Goal: Task Accomplishment & Management: Use online tool/utility

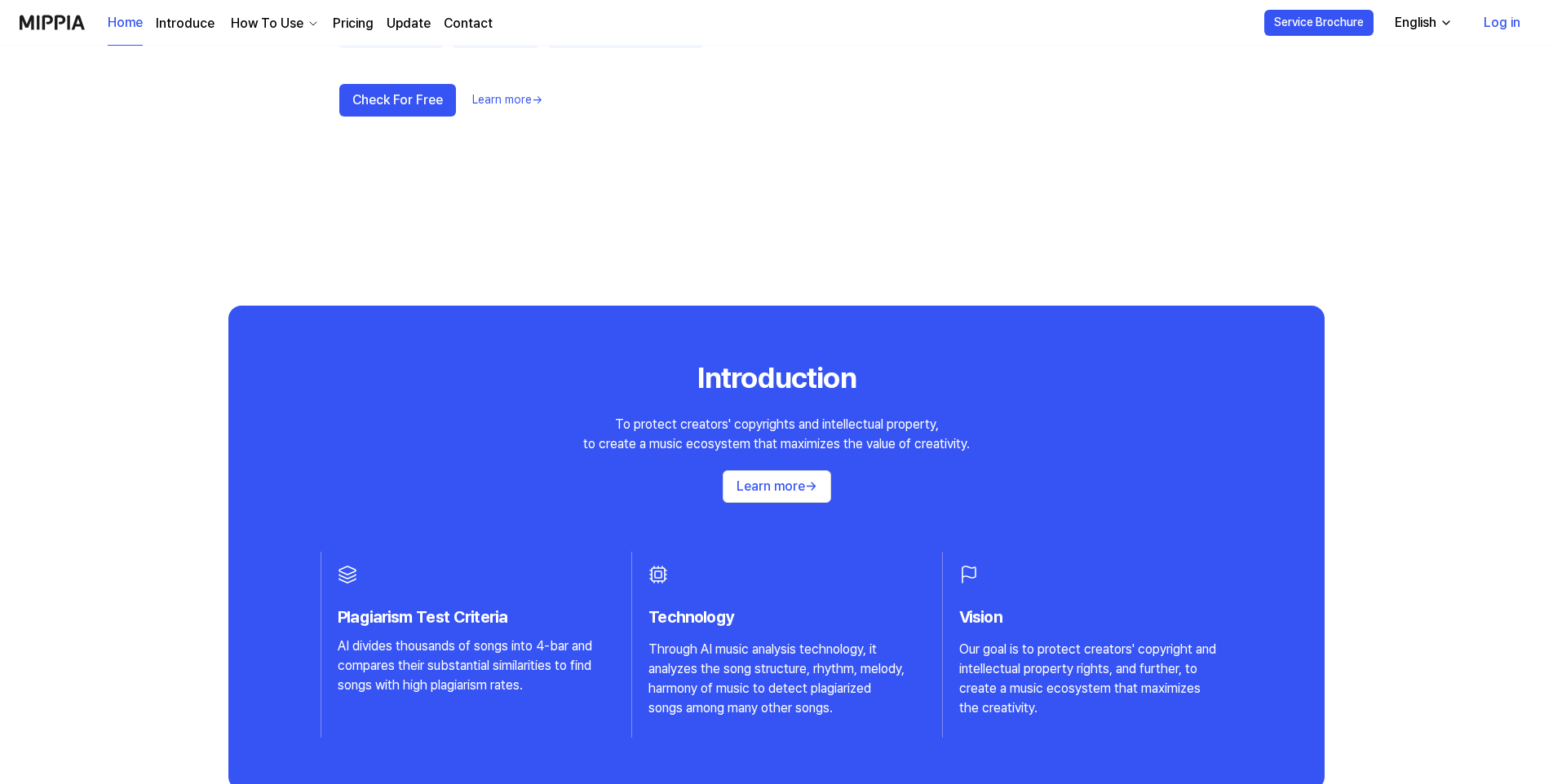
scroll to position [1059, 0]
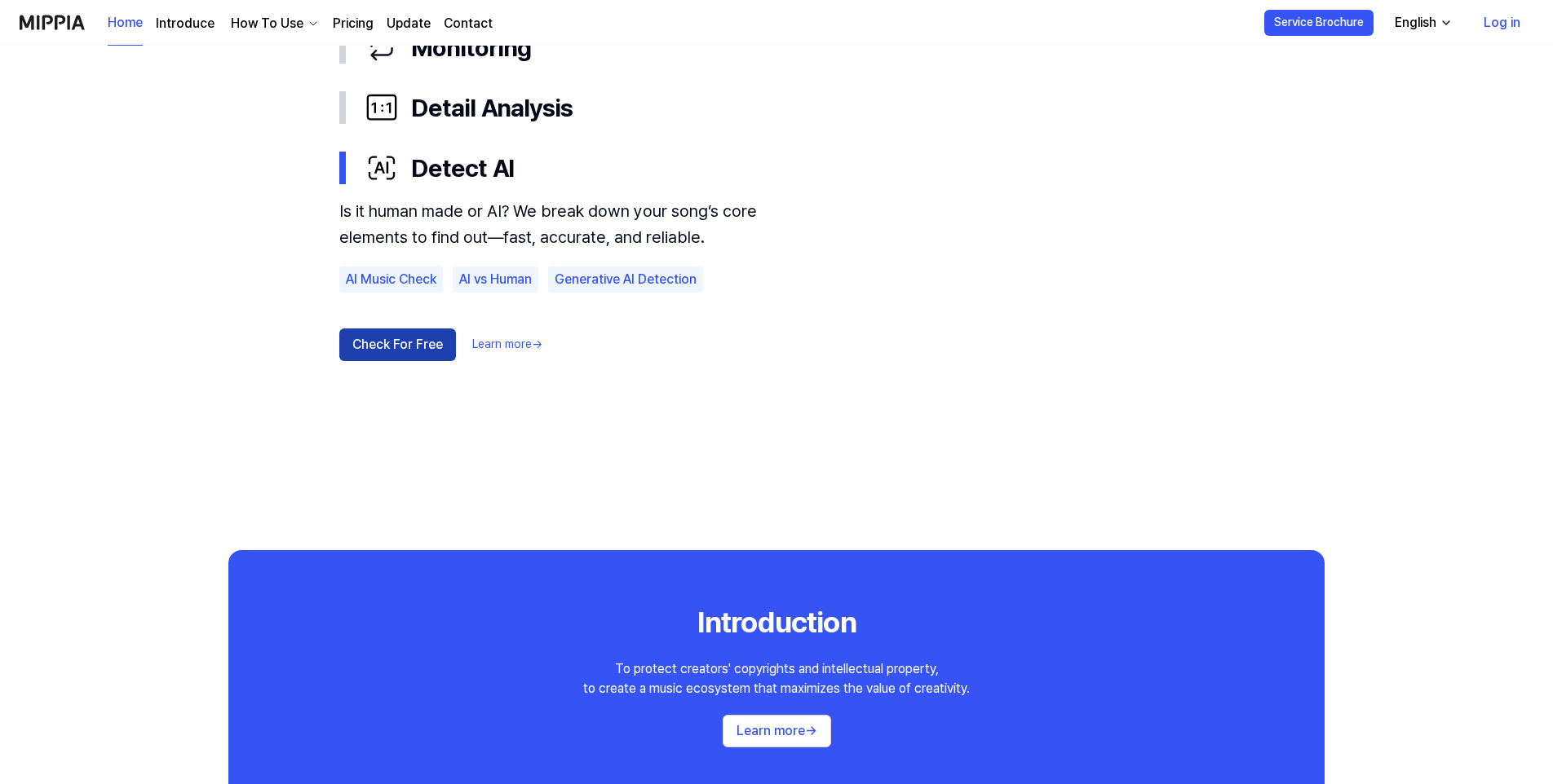
click at [399, 345] on button "Check For Free" at bounding box center [398, 344] width 117 height 32
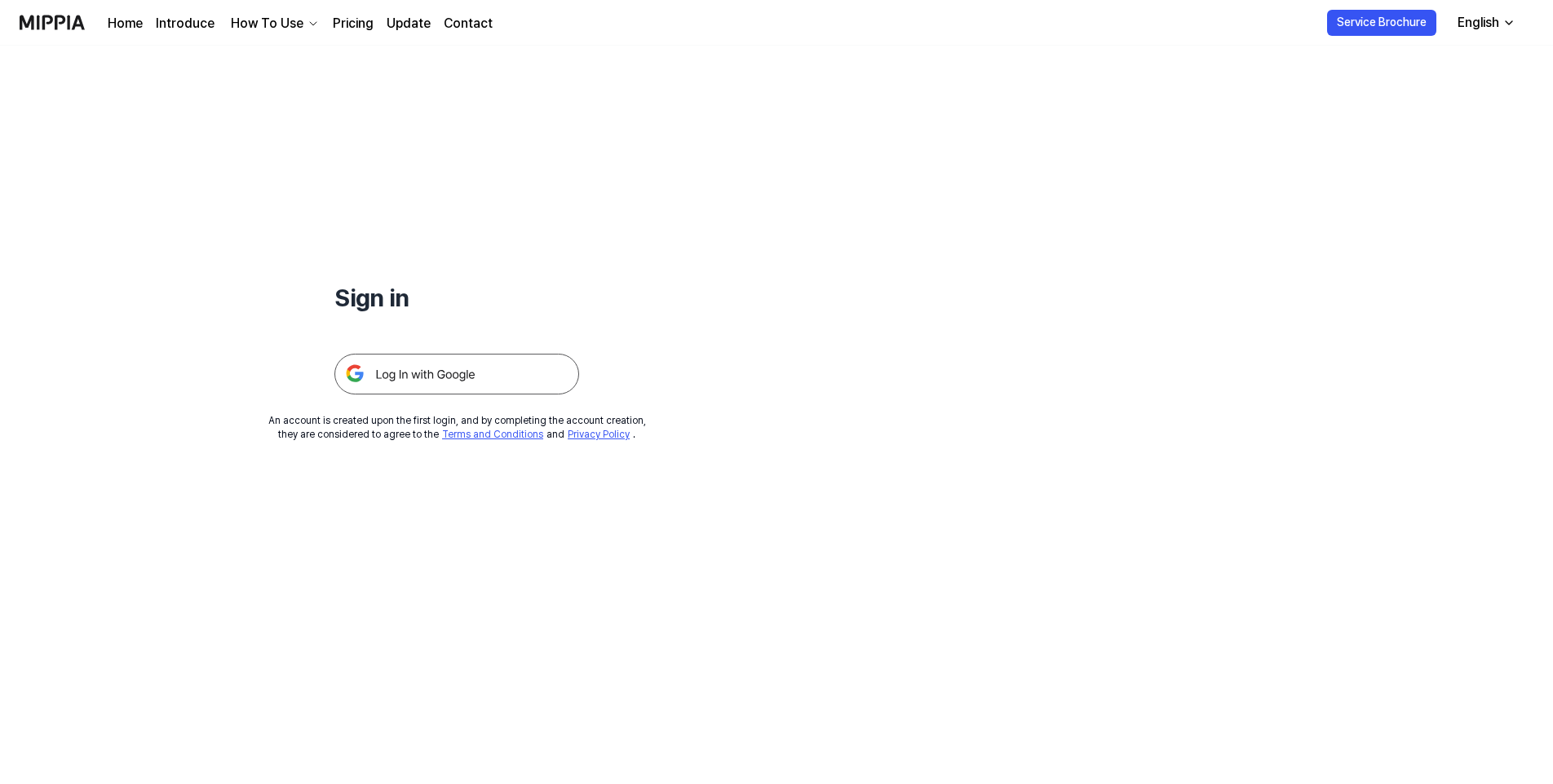
click at [400, 365] on img at bounding box center [457, 373] width 245 height 41
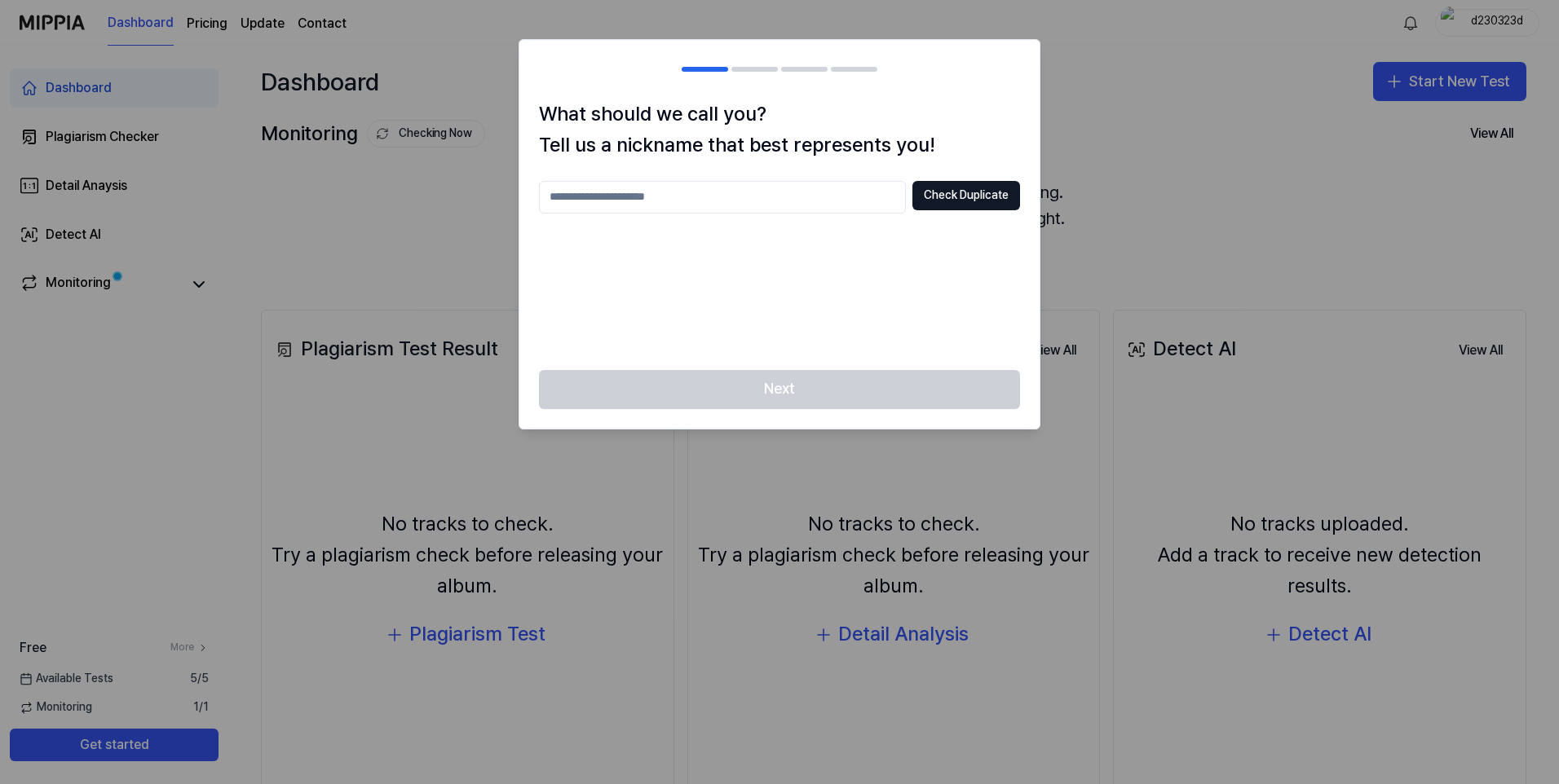
click at [662, 219] on div "Check Duplicate" at bounding box center [780, 265] width 481 height 169
click at [633, 201] on input "text" at bounding box center [723, 197] width 367 height 32
type input "*****"
click at [951, 204] on button "Check Duplicate" at bounding box center [967, 195] width 108 height 29
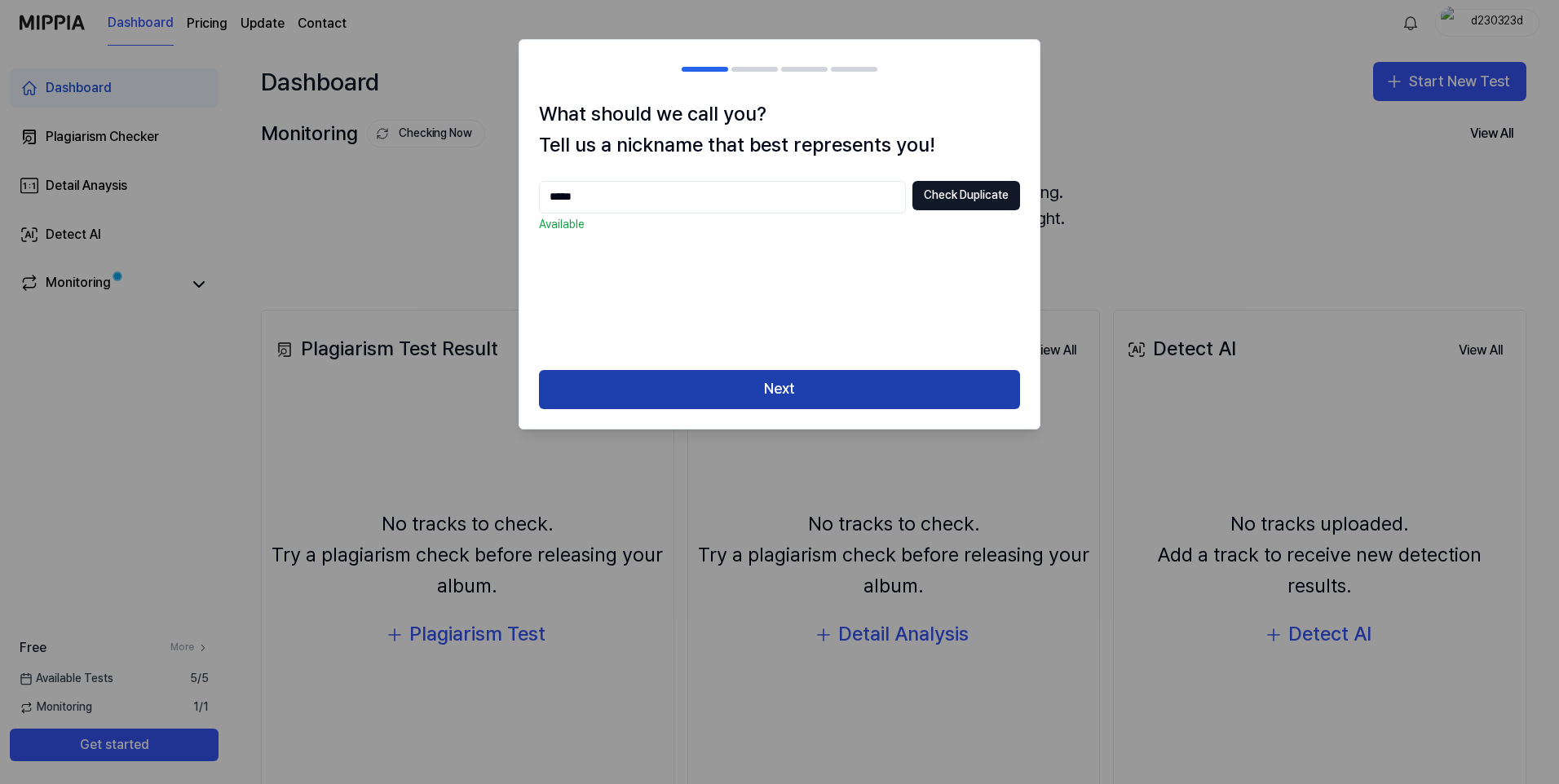
click at [789, 396] on button "Next" at bounding box center [780, 389] width 481 height 39
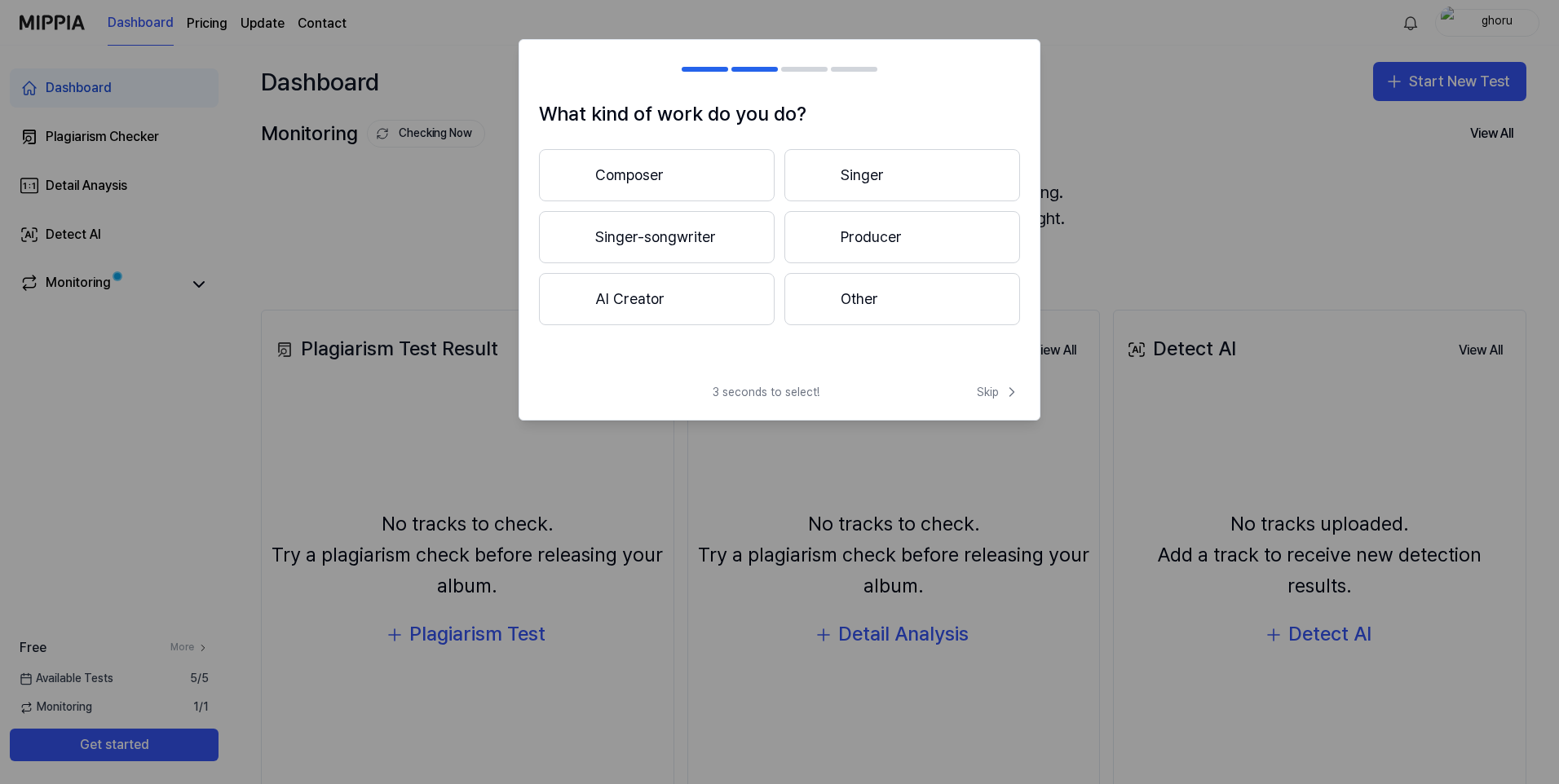
click at [910, 324] on button "Other" at bounding box center [902, 299] width 236 height 52
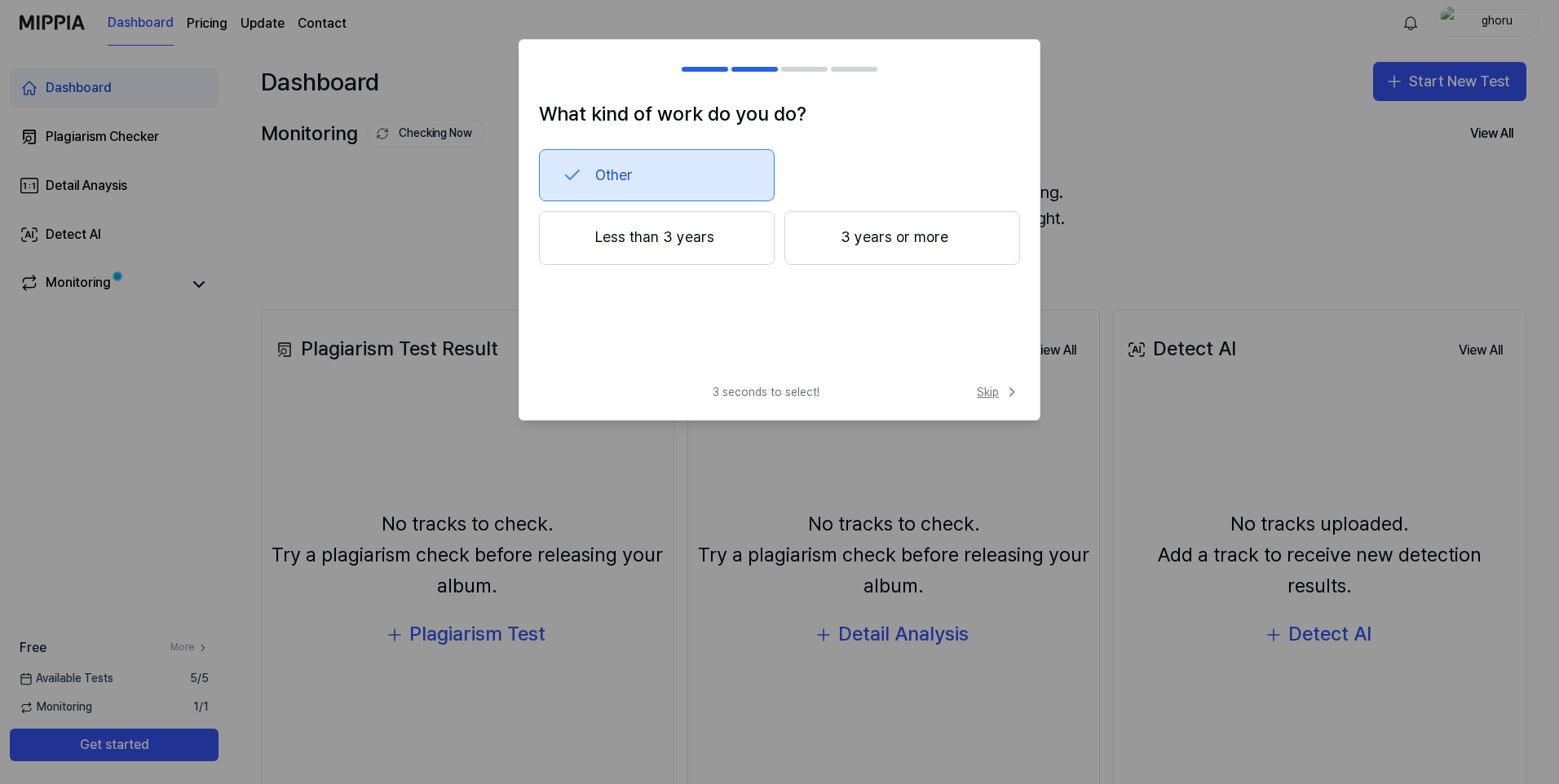
click at [987, 398] on span "Skip" at bounding box center [998, 392] width 43 height 17
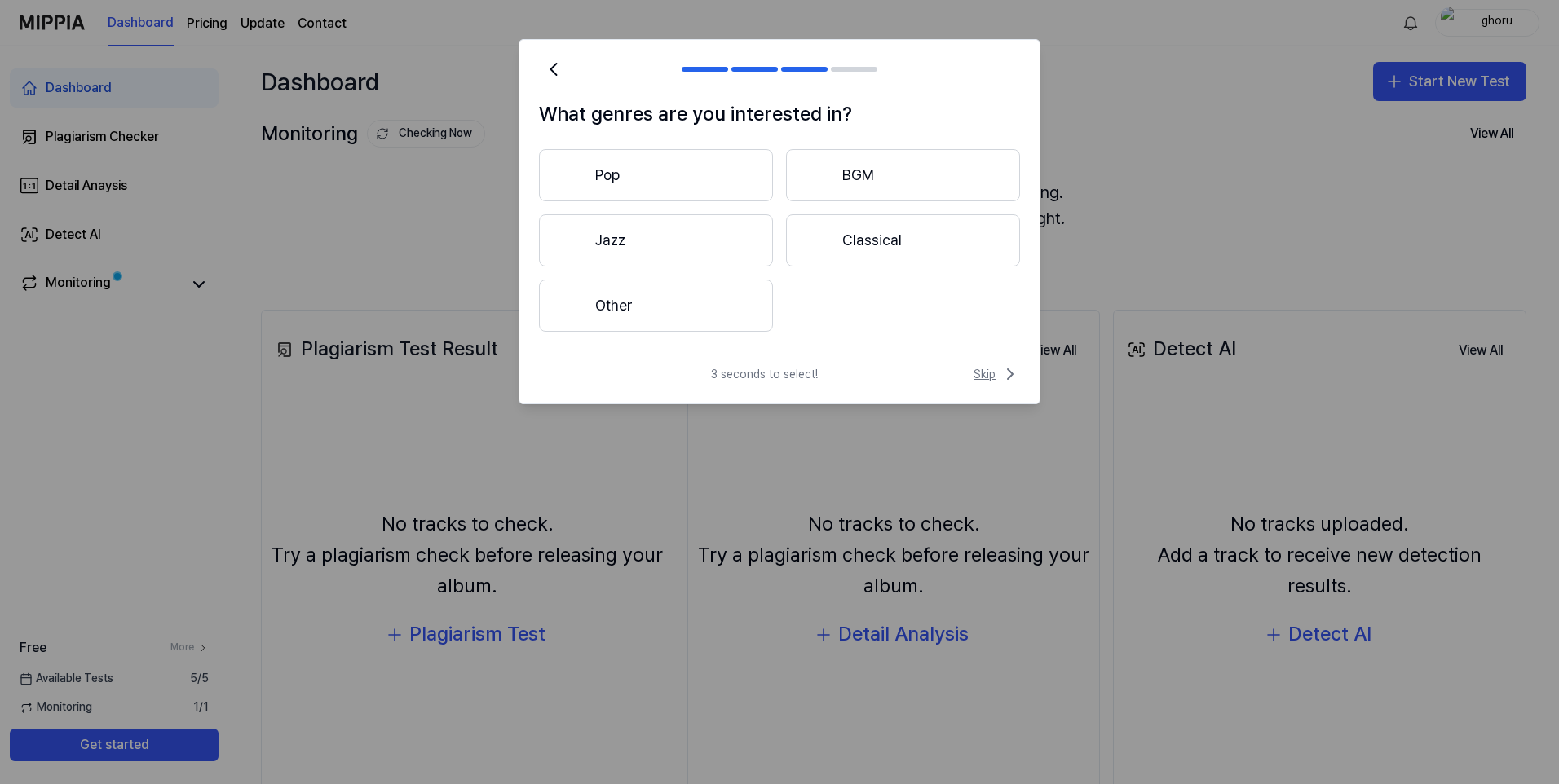
click at [1005, 383] on icon at bounding box center [1011, 374] width 20 height 20
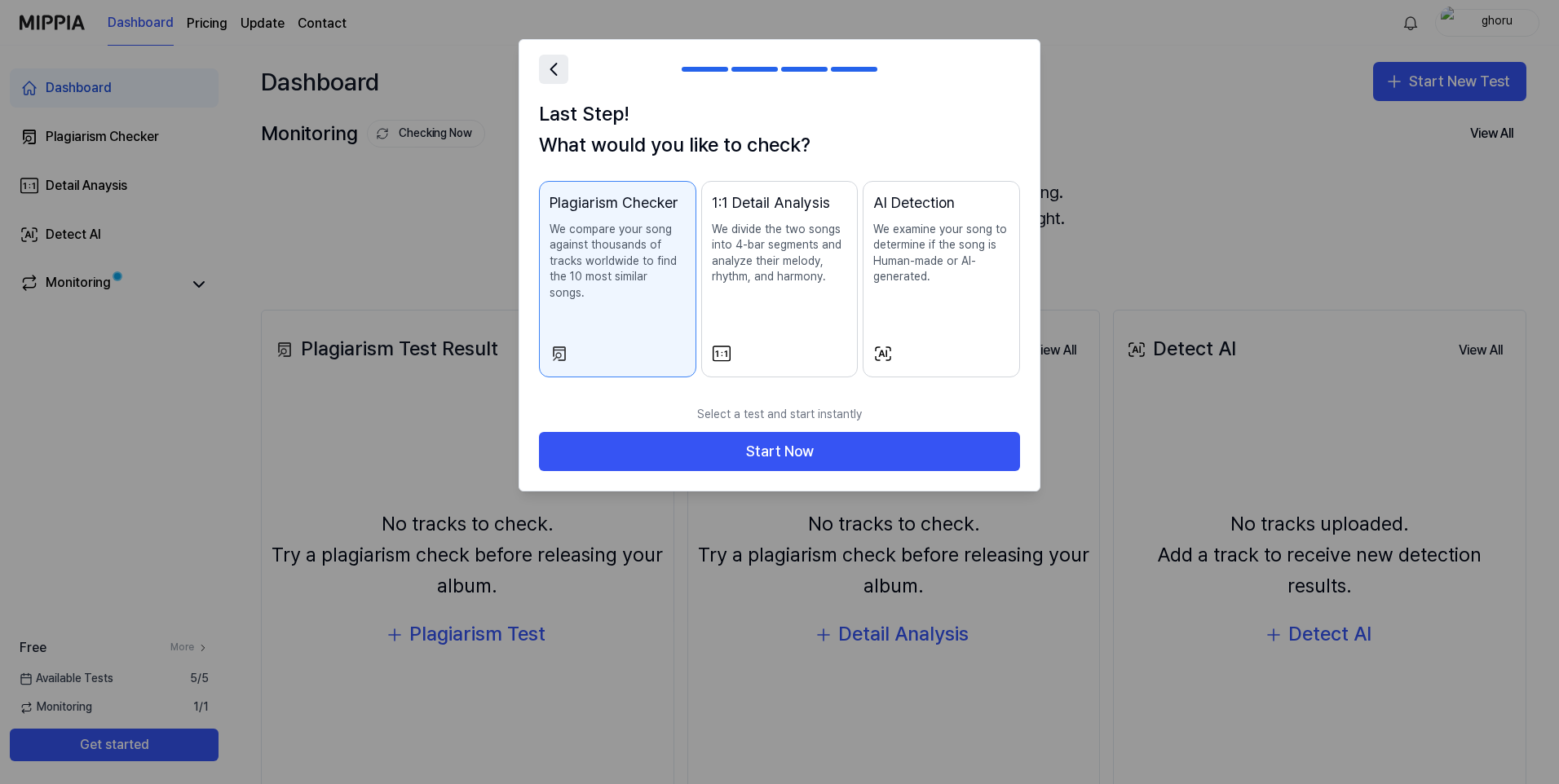
click at [558, 71] on icon at bounding box center [553, 70] width 23 height 23
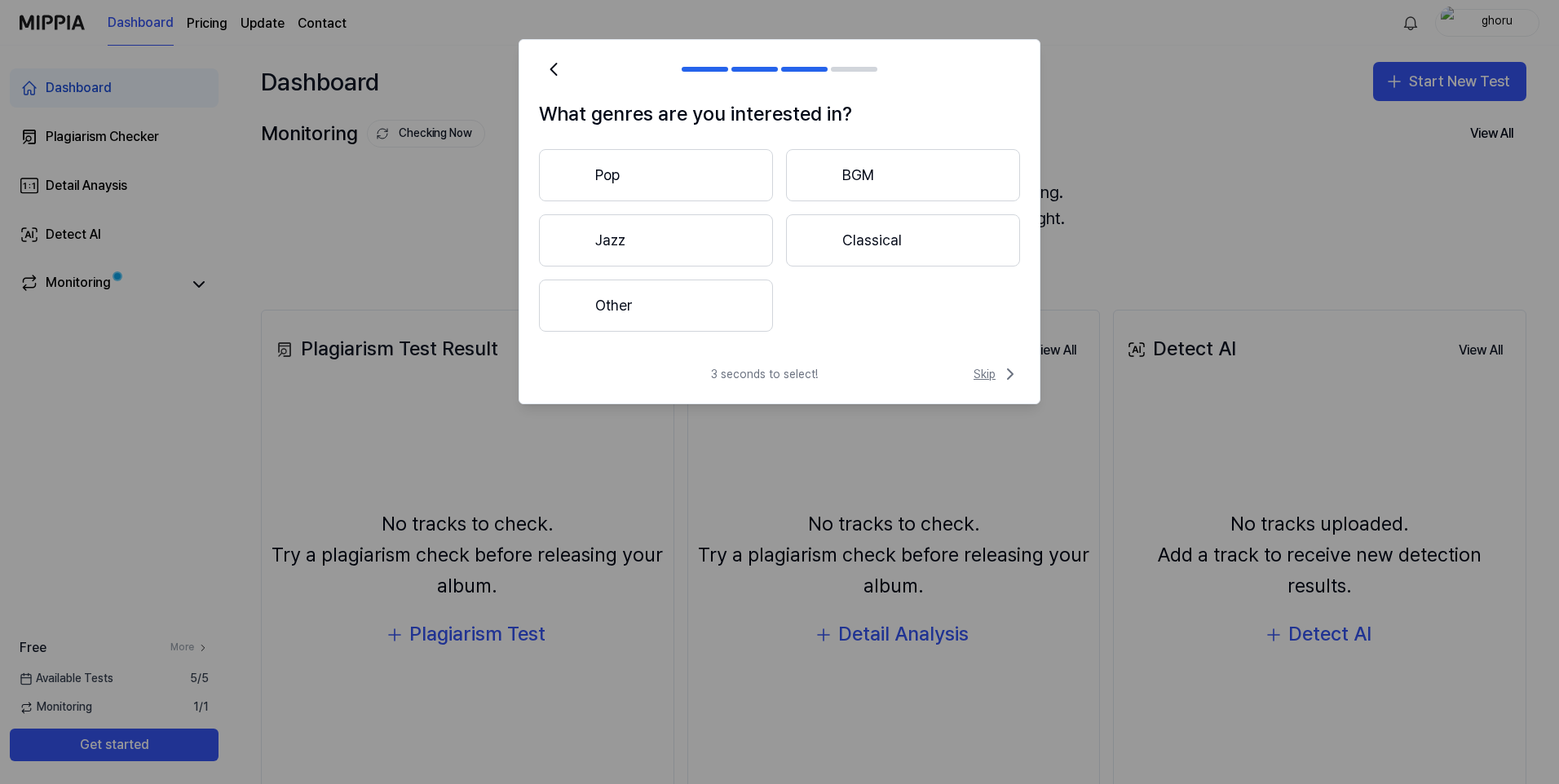
click at [990, 373] on span "Skip" at bounding box center [996, 374] width 46 height 20
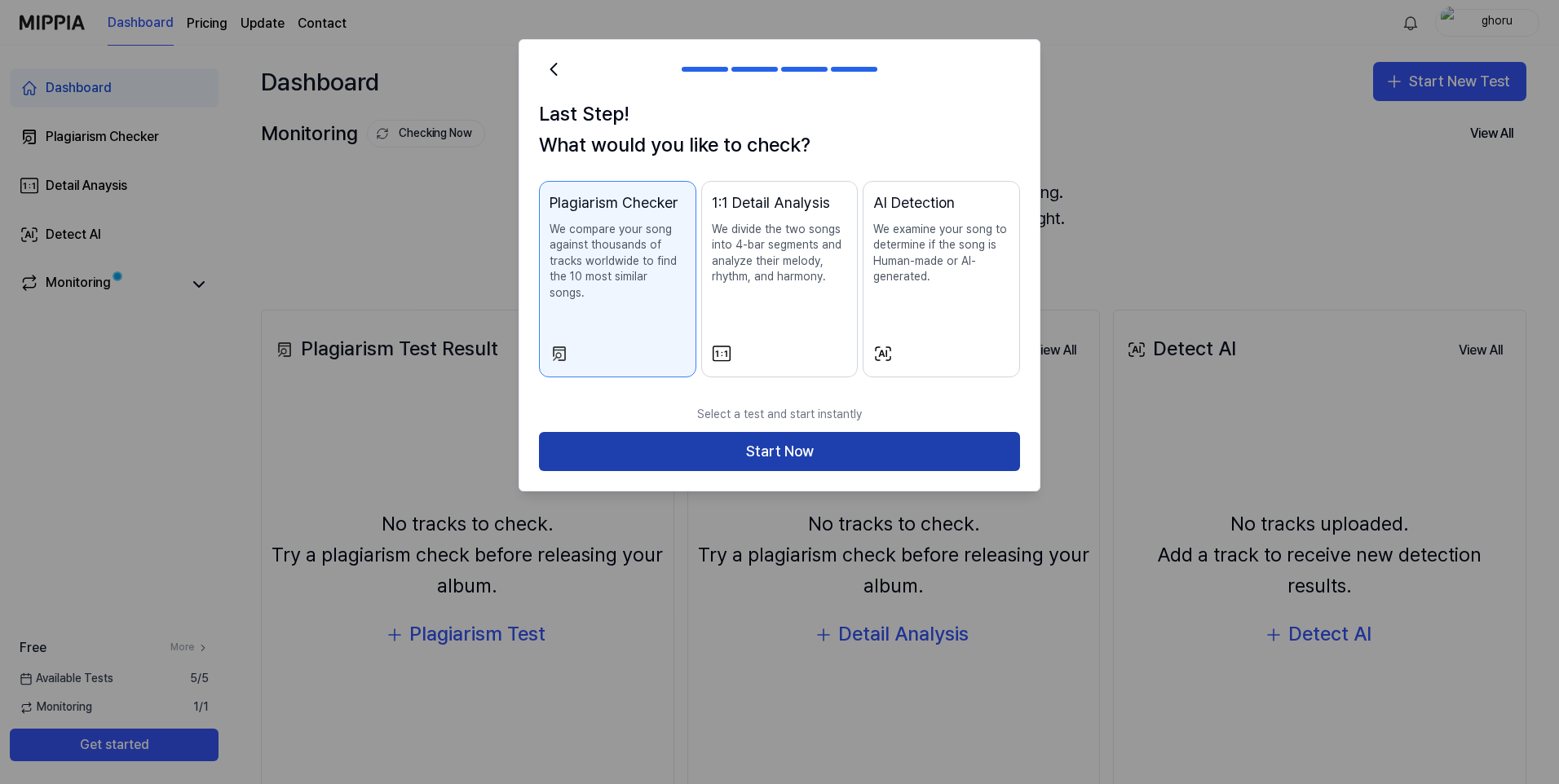
click at [965, 432] on button "Start Now" at bounding box center [780, 451] width 481 height 39
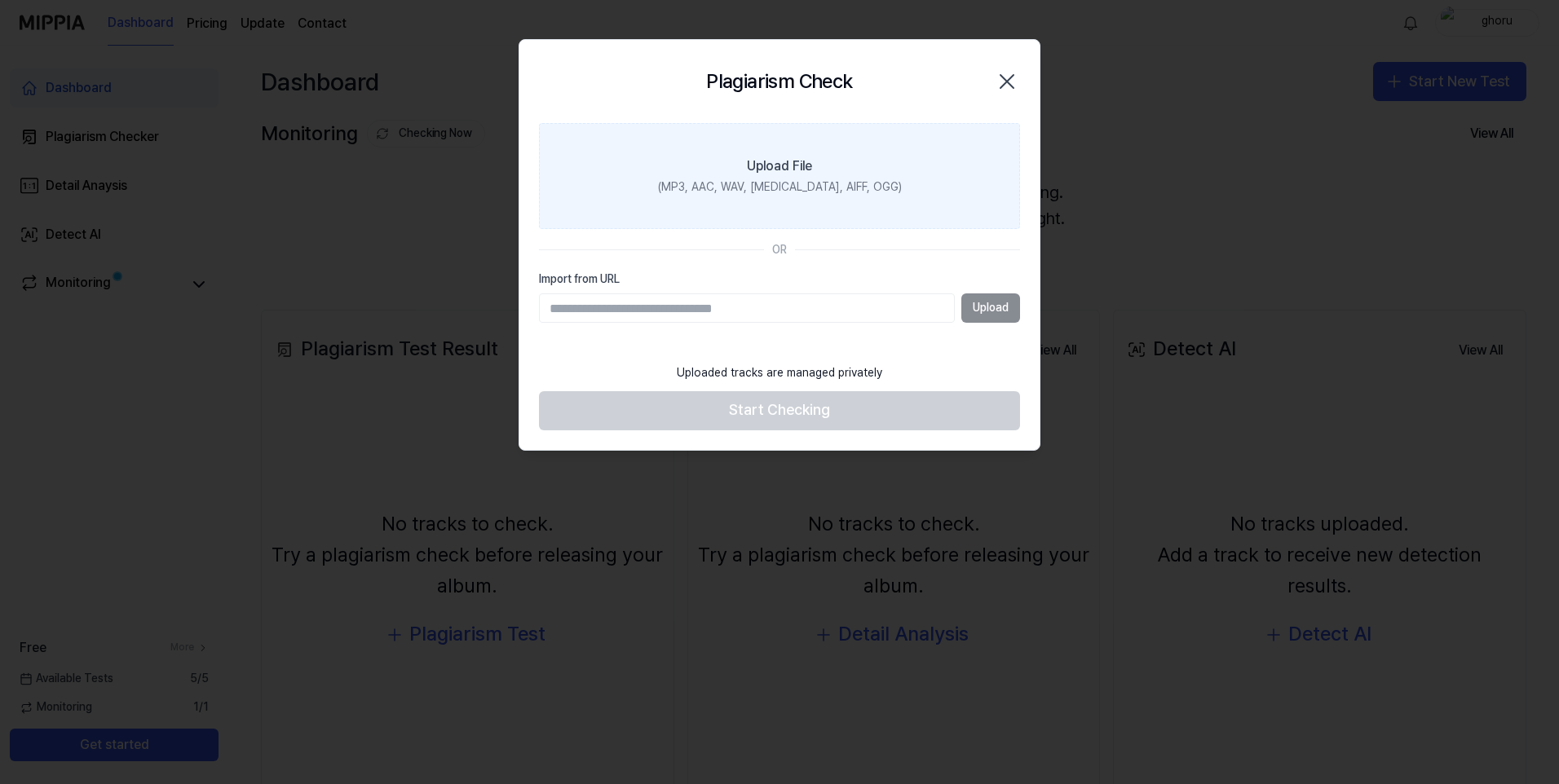
click at [797, 163] on div "Upload File" at bounding box center [779, 167] width 66 height 20
click at [0, 0] on input "Upload File (MP3, AAC, WAV, [MEDICAL_DATA], AIFF, OGG)" at bounding box center [0, 0] width 0 height 0
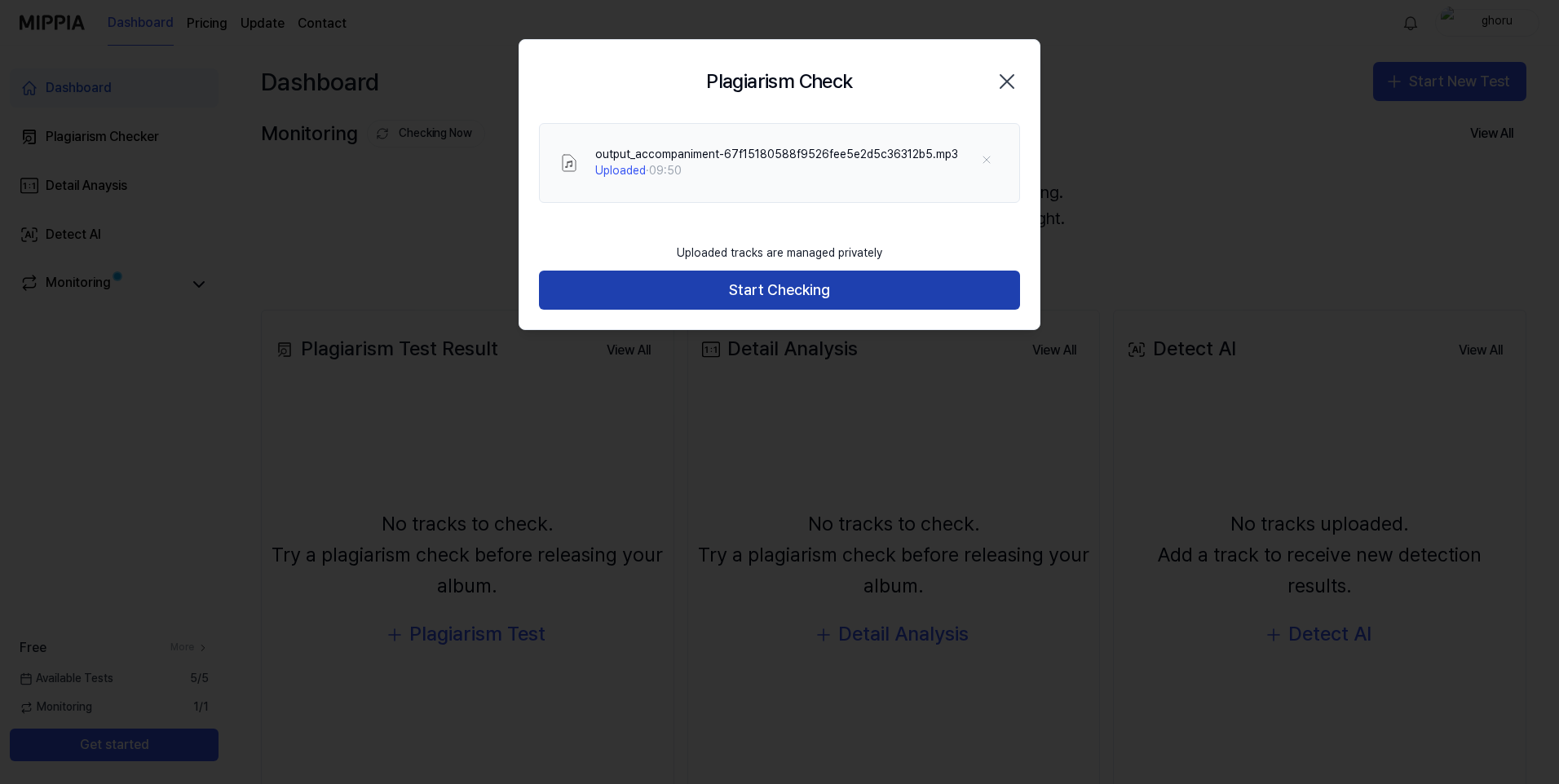
click at [724, 282] on button "Start Checking" at bounding box center [780, 290] width 481 height 39
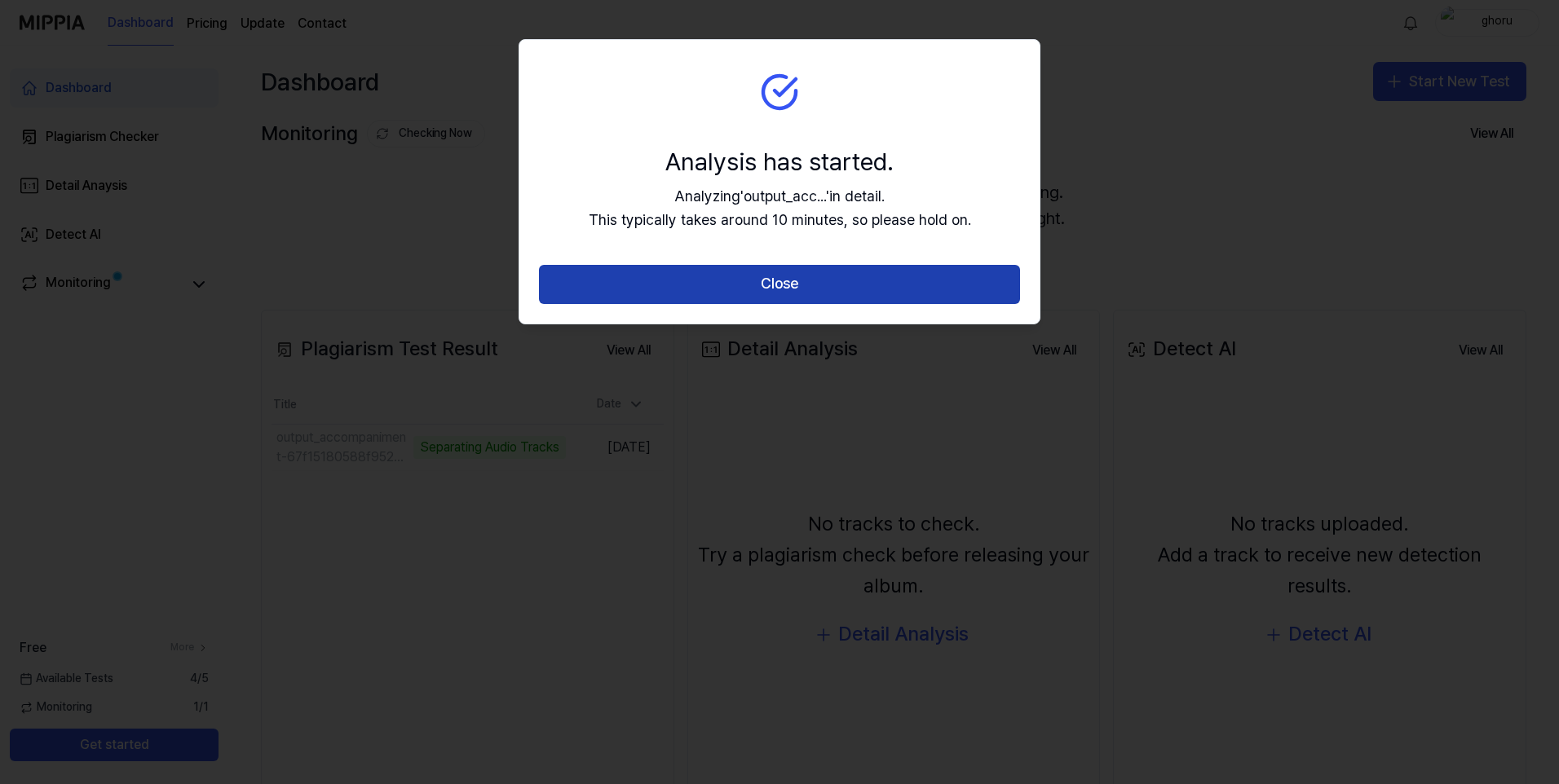
click at [866, 276] on button "Close" at bounding box center [780, 284] width 481 height 39
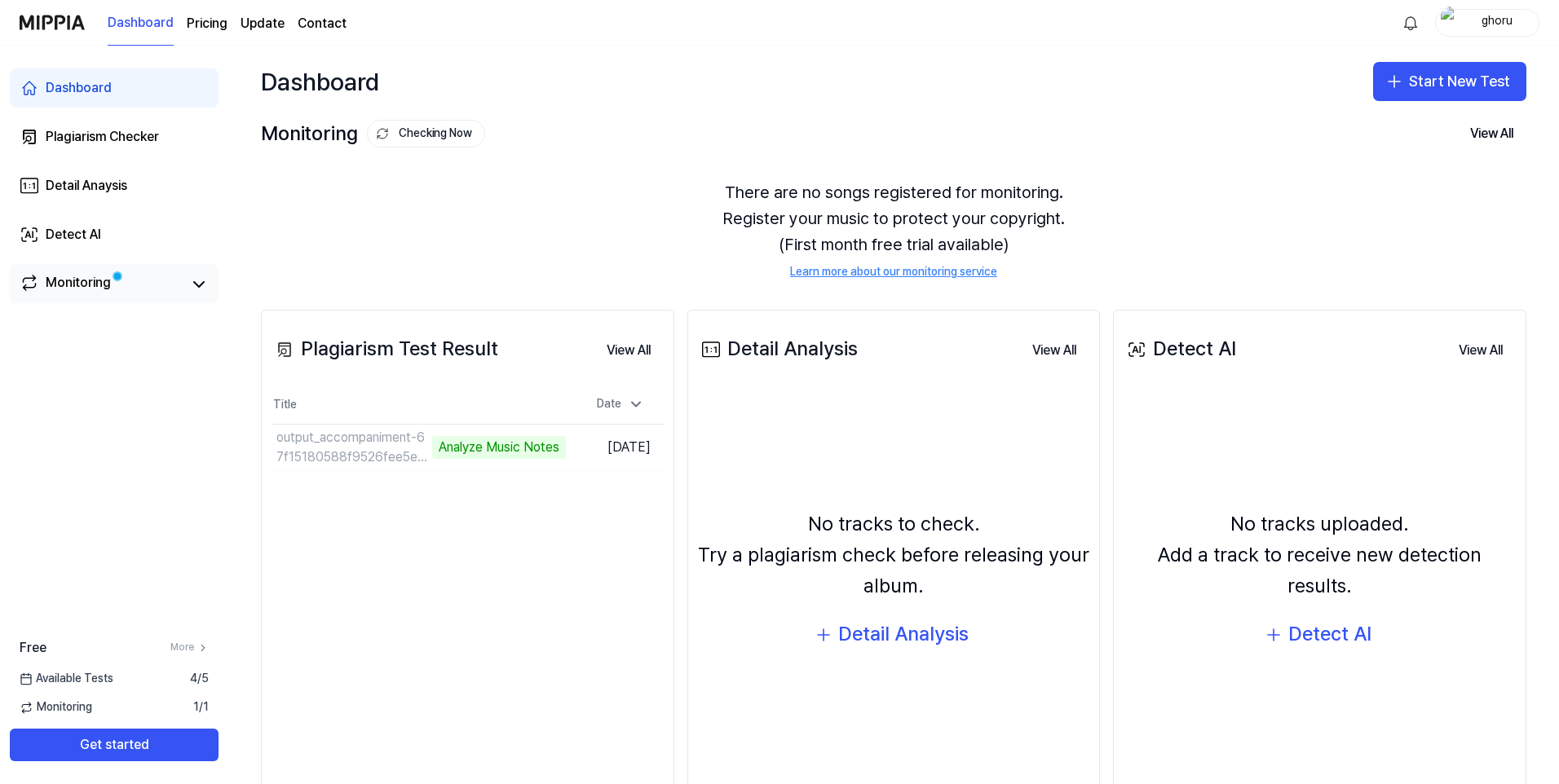
click at [85, 280] on div "Monitoring" at bounding box center [78, 285] width 66 height 23
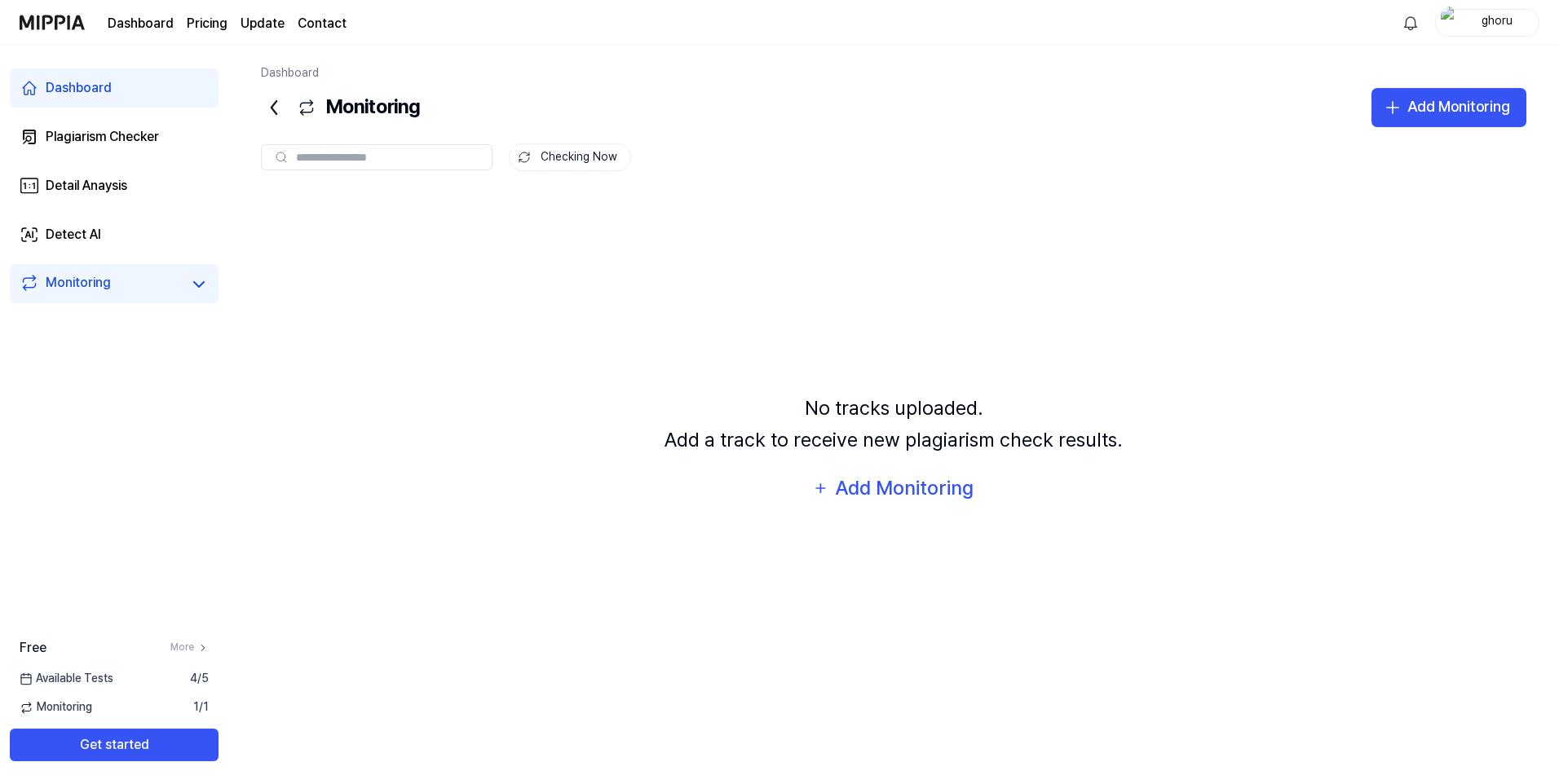
click at [147, 80] on link "Dashboard" at bounding box center [114, 88] width 209 height 39
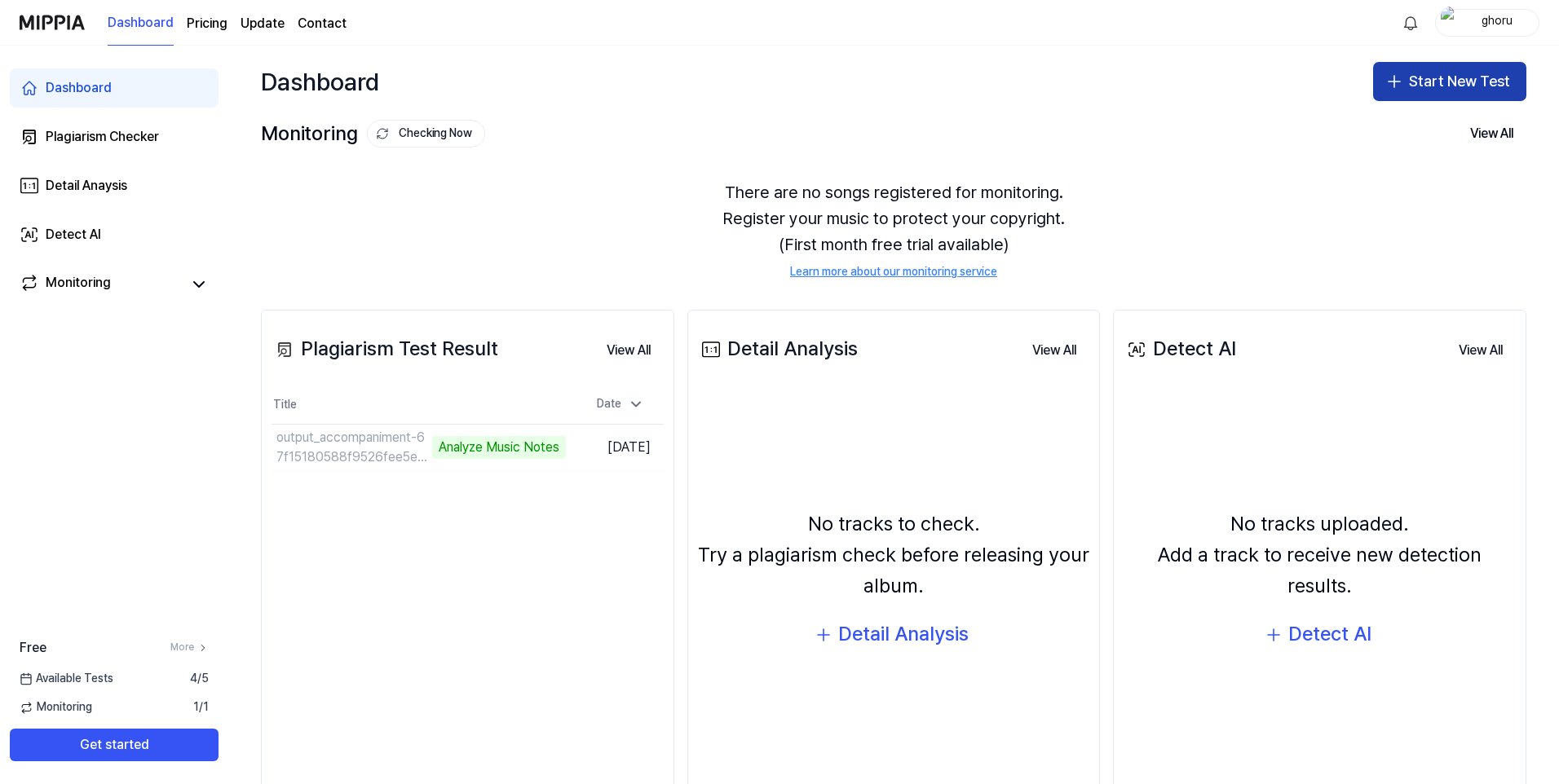
click at [1480, 93] on button "Start New Test" at bounding box center [1449, 81] width 153 height 39
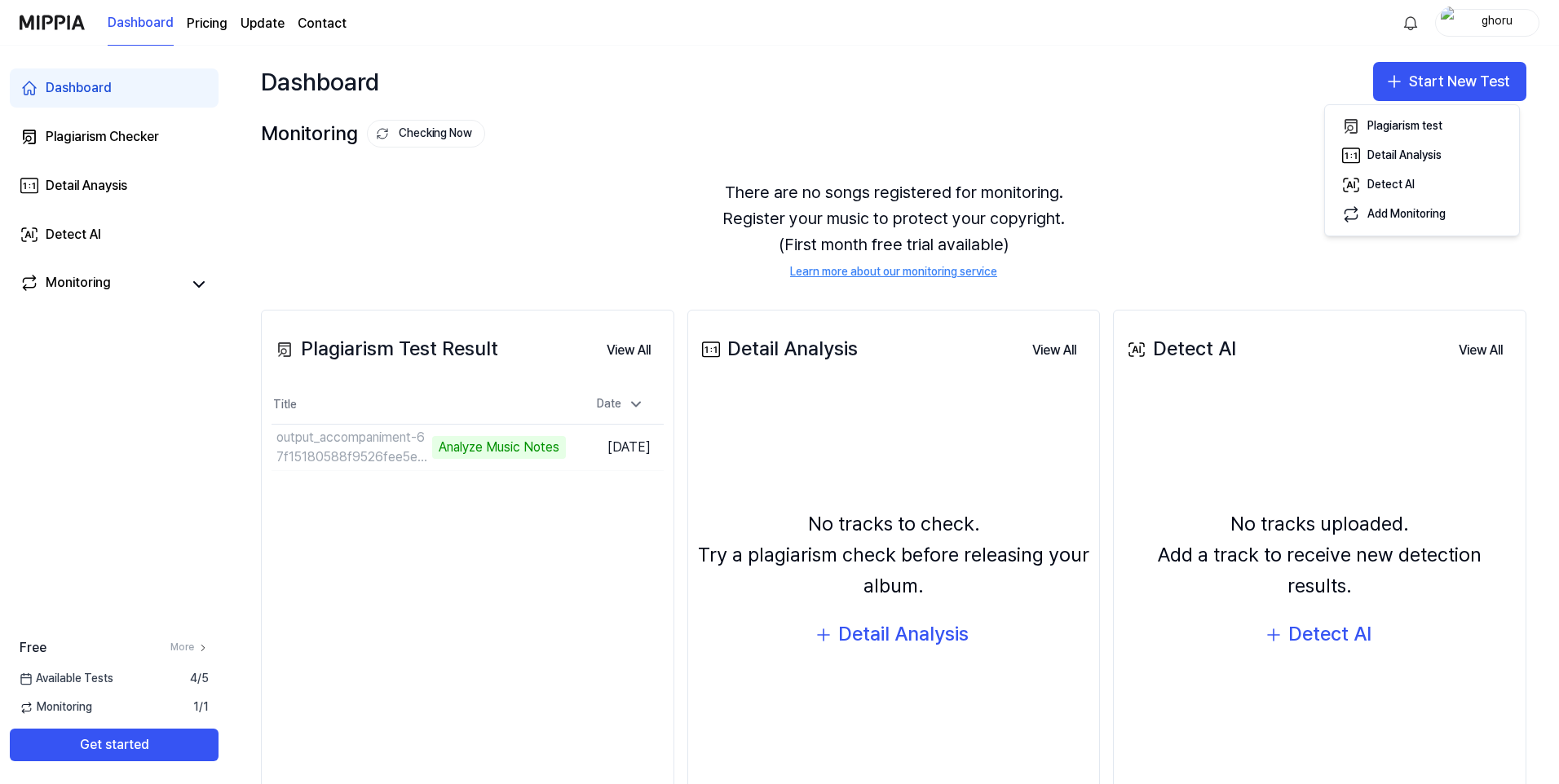
click at [1151, 115] on div "Dashboard Start New Test" at bounding box center [894, 81] width 1331 height 71
click at [63, 134] on div "Plagiarism Checker" at bounding box center [102, 137] width 114 height 20
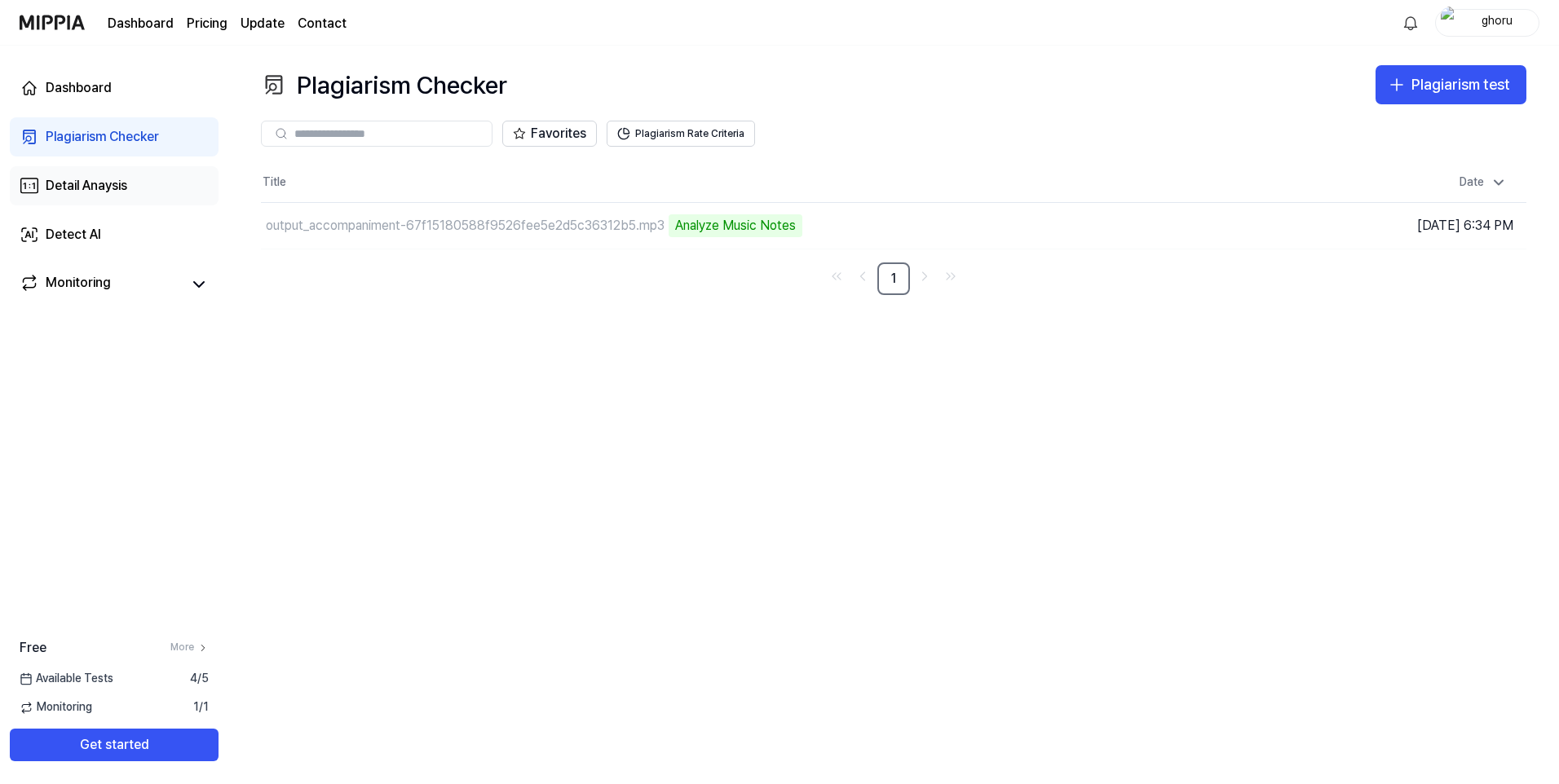
click at [86, 188] on div "Detail Anaysis" at bounding box center [86, 186] width 81 height 20
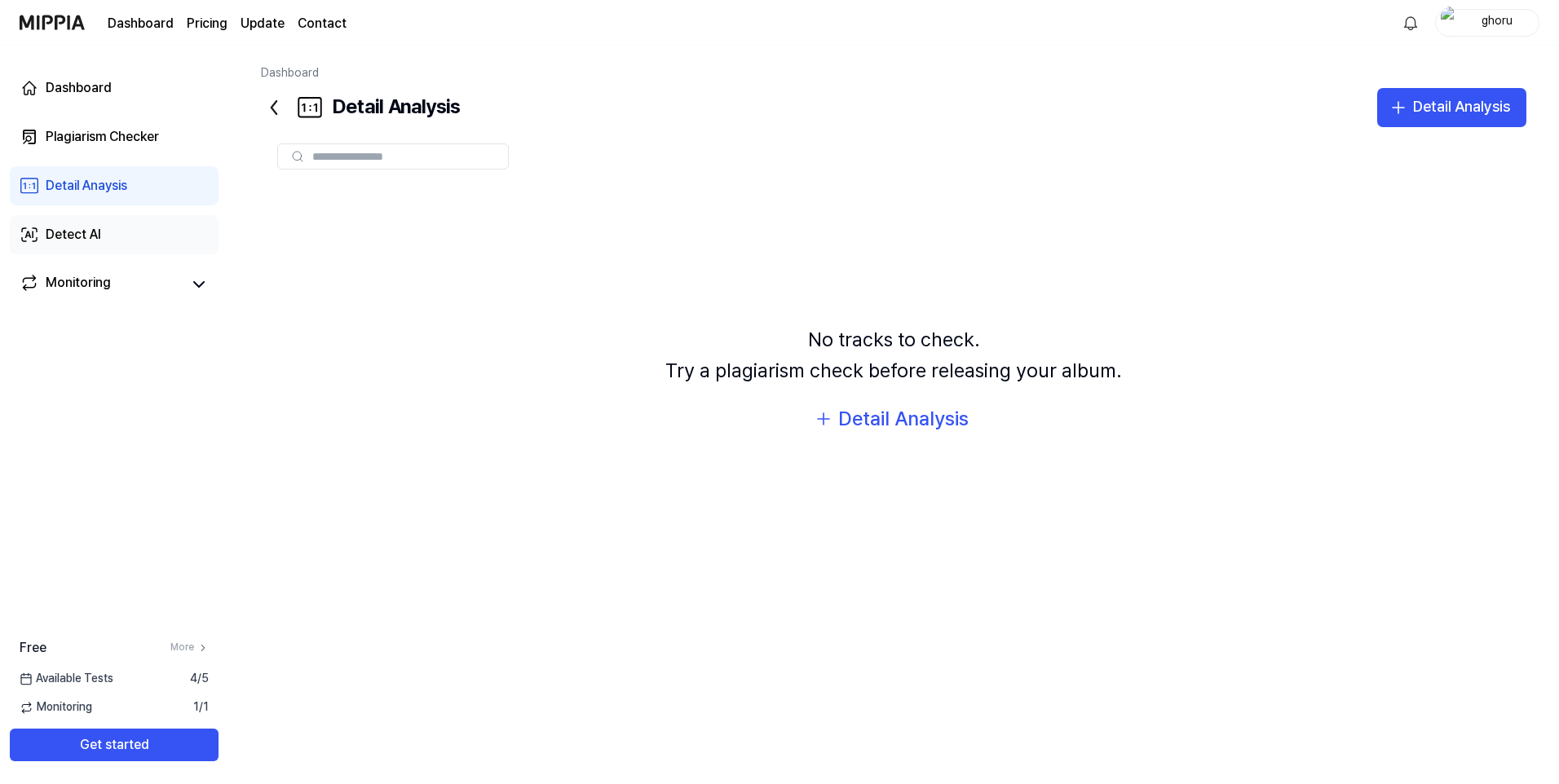
click at [91, 240] on div "Detect AI" at bounding box center [73, 235] width 56 height 20
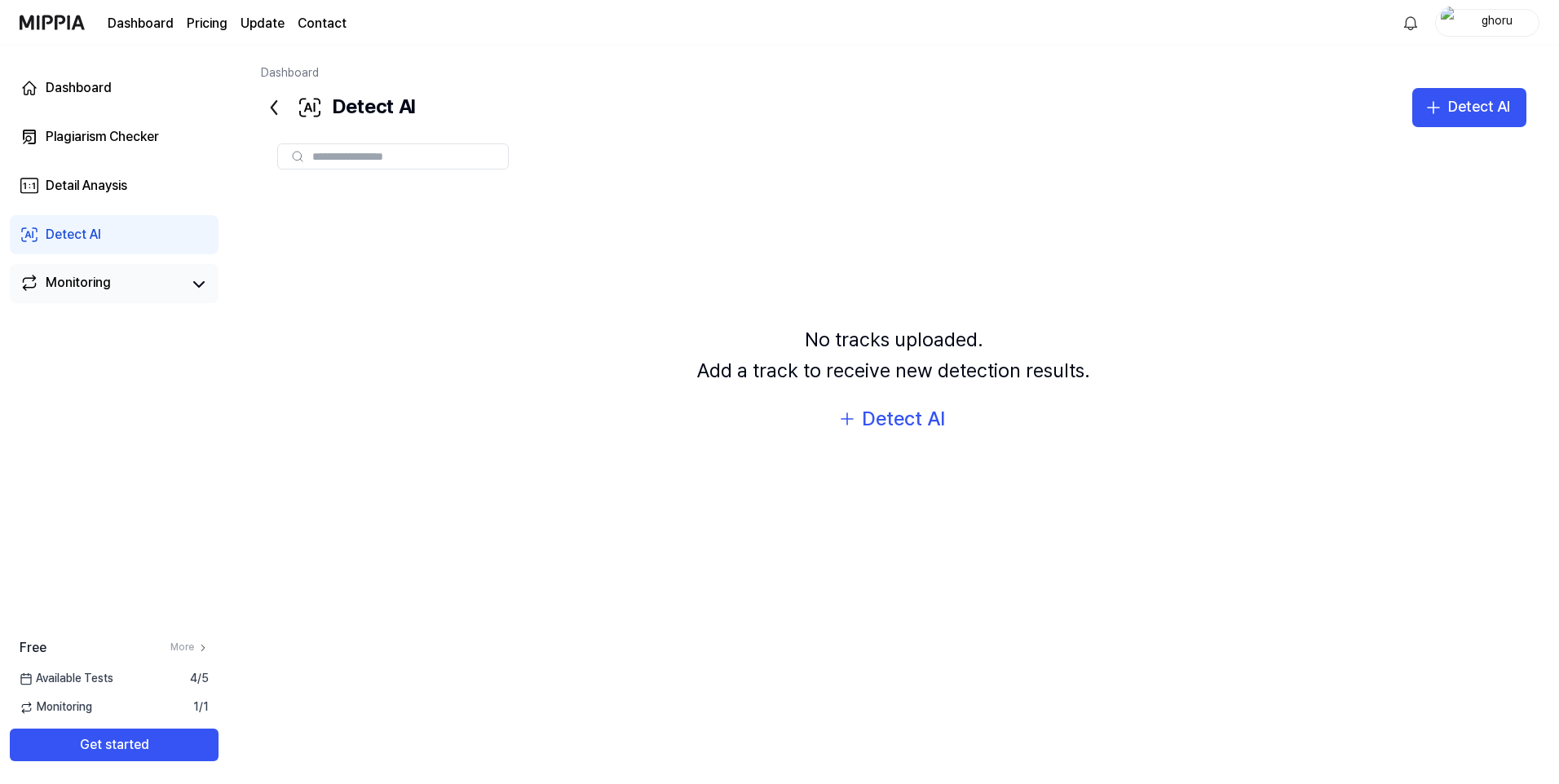
click at [94, 279] on div "Monitoring" at bounding box center [78, 285] width 66 height 23
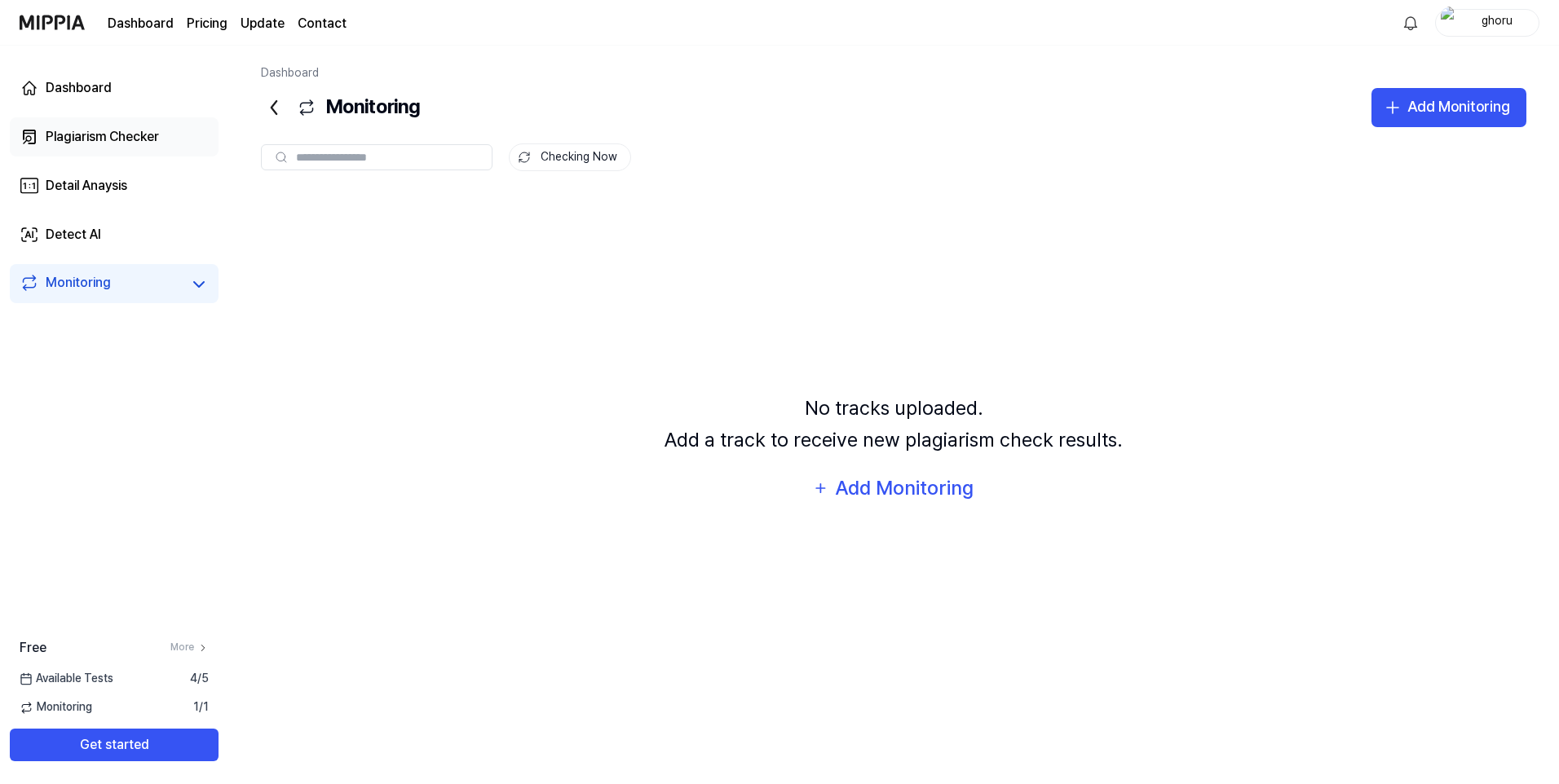
click at [127, 124] on link "Plagiarism Checker" at bounding box center [114, 137] width 209 height 39
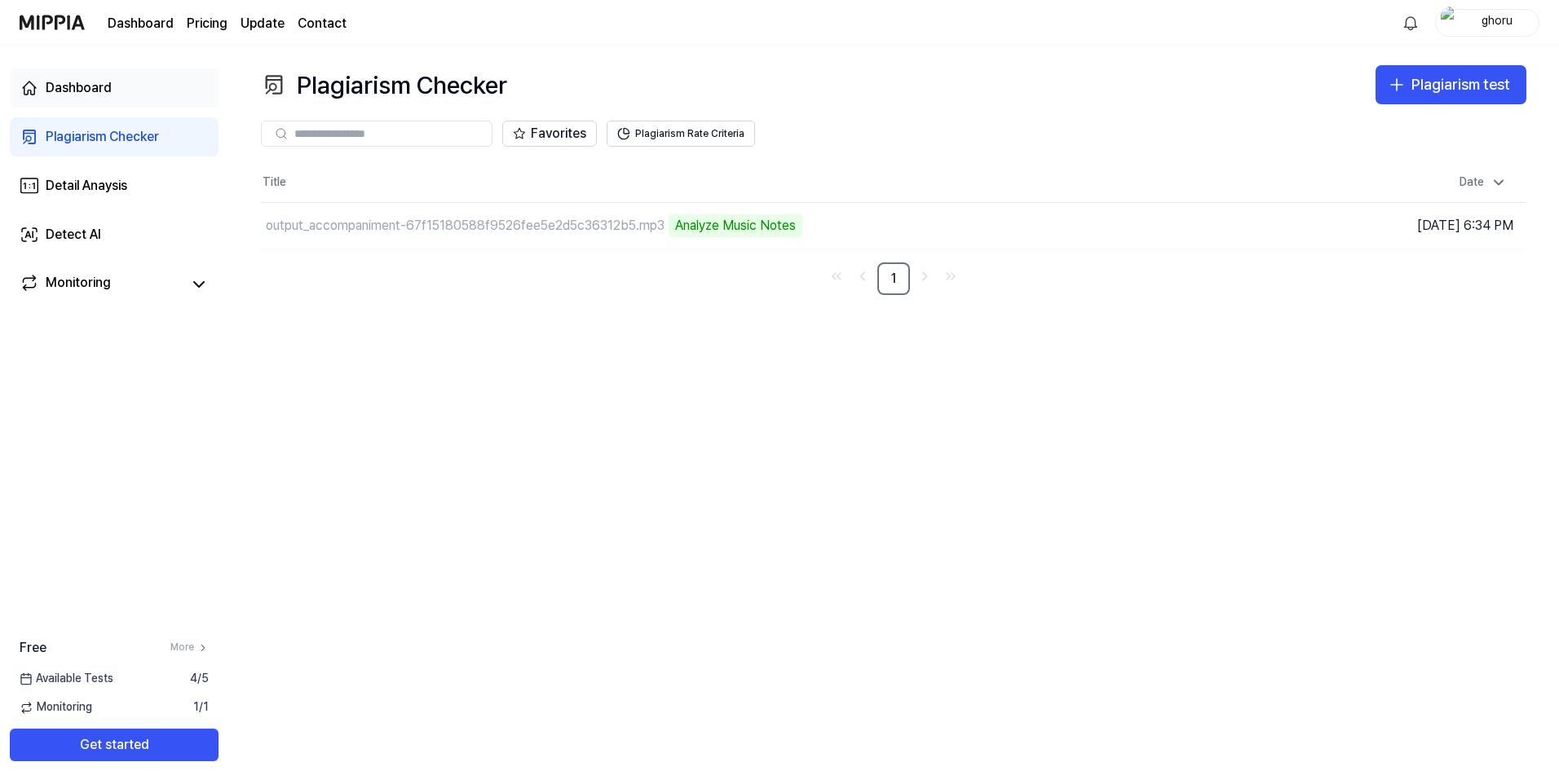
click at [112, 93] on link "Dashboard" at bounding box center [114, 88] width 209 height 39
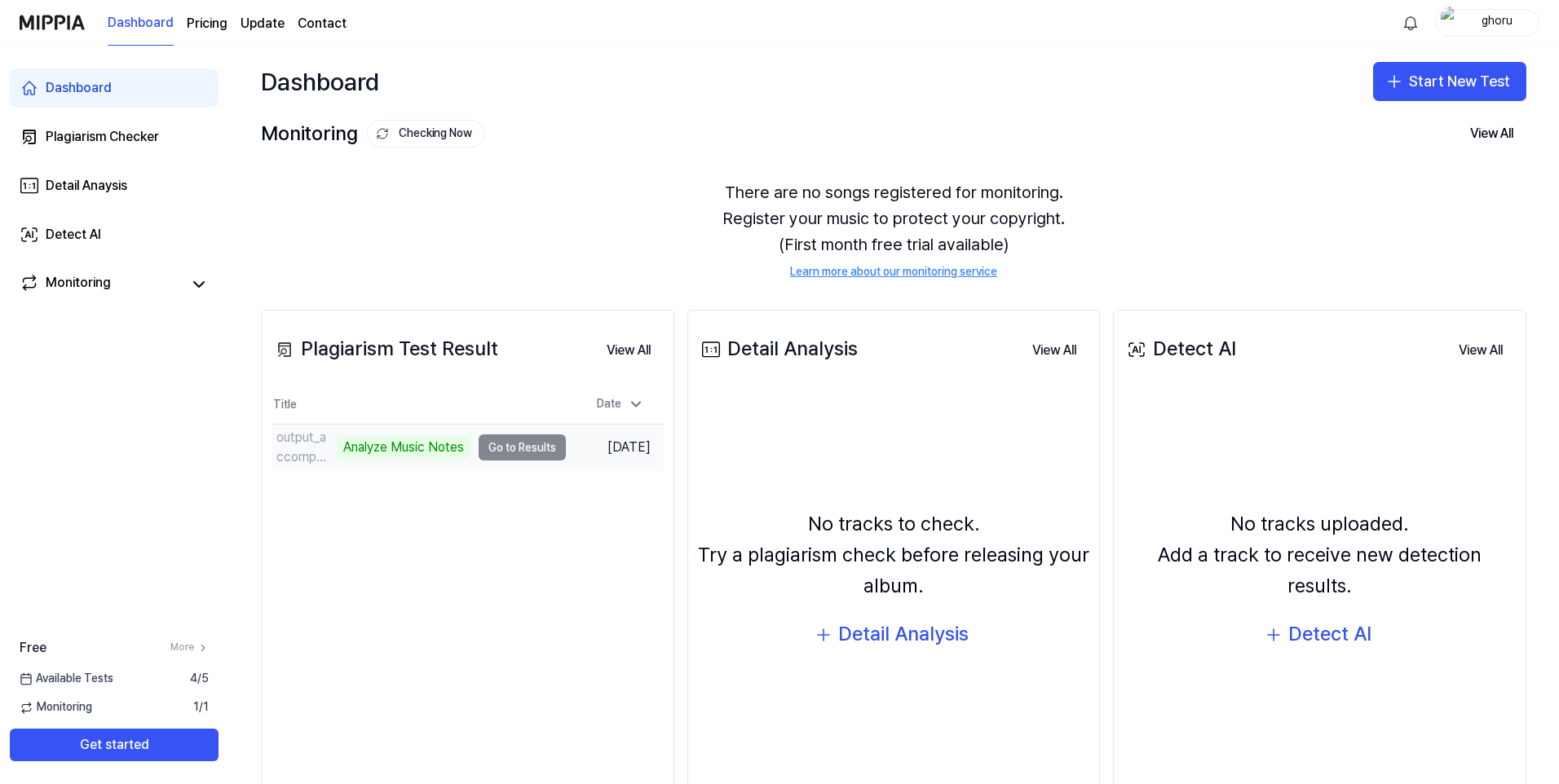
click at [508, 457] on td "output_accompaniment-67f15180588f9526fee5e2d5c36312b5.mp3 Analyze Music Notes G…" at bounding box center [418, 447] width 295 height 46
click at [509, 451] on td "output_accompaniment-67f15180588f9526fee5e2d5c36312b5.mp3 Analyze Music Notes G…" at bounding box center [418, 447] width 295 height 46
click at [374, 443] on div "Analyze Music Notes" at bounding box center [403, 448] width 134 height 23
click at [374, 444] on div "Analyze Music Notes" at bounding box center [403, 448] width 134 height 23
click at [625, 409] on div "Date" at bounding box center [620, 404] width 61 height 26
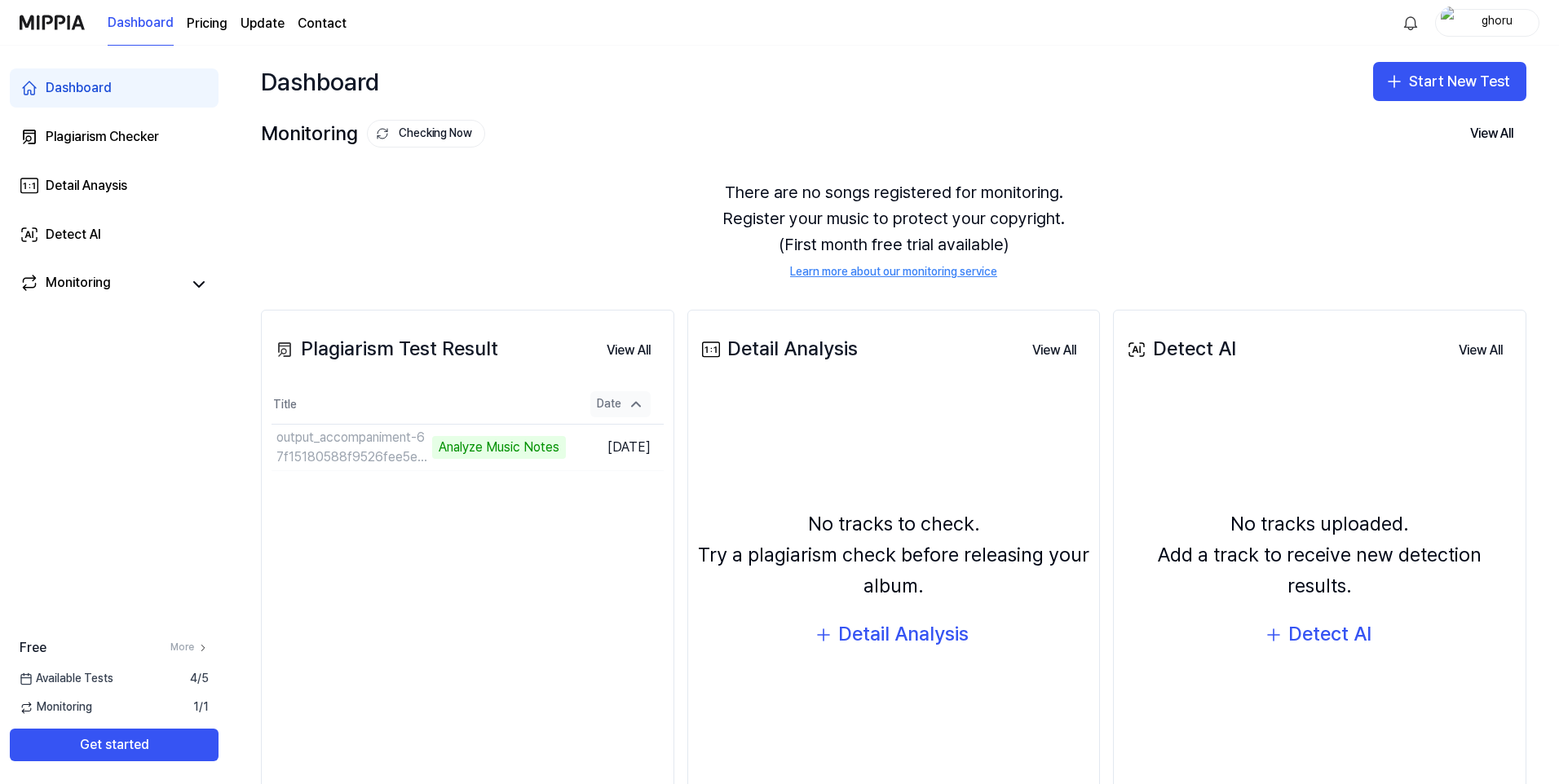
click at [625, 409] on div "Date" at bounding box center [620, 404] width 61 height 26
click at [453, 538] on div "Plagiarism Test Result View All Plagiarism Test Result Title Date output_accomp…" at bounding box center [467, 570] width 413 height 521
click at [124, 679] on div "Available Tests 4 / 5" at bounding box center [114, 679] width 228 height 17
click at [202, 650] on icon at bounding box center [203, 647] width 3 height 6
click at [290, 352] on icon at bounding box center [285, 350] width 20 height 20
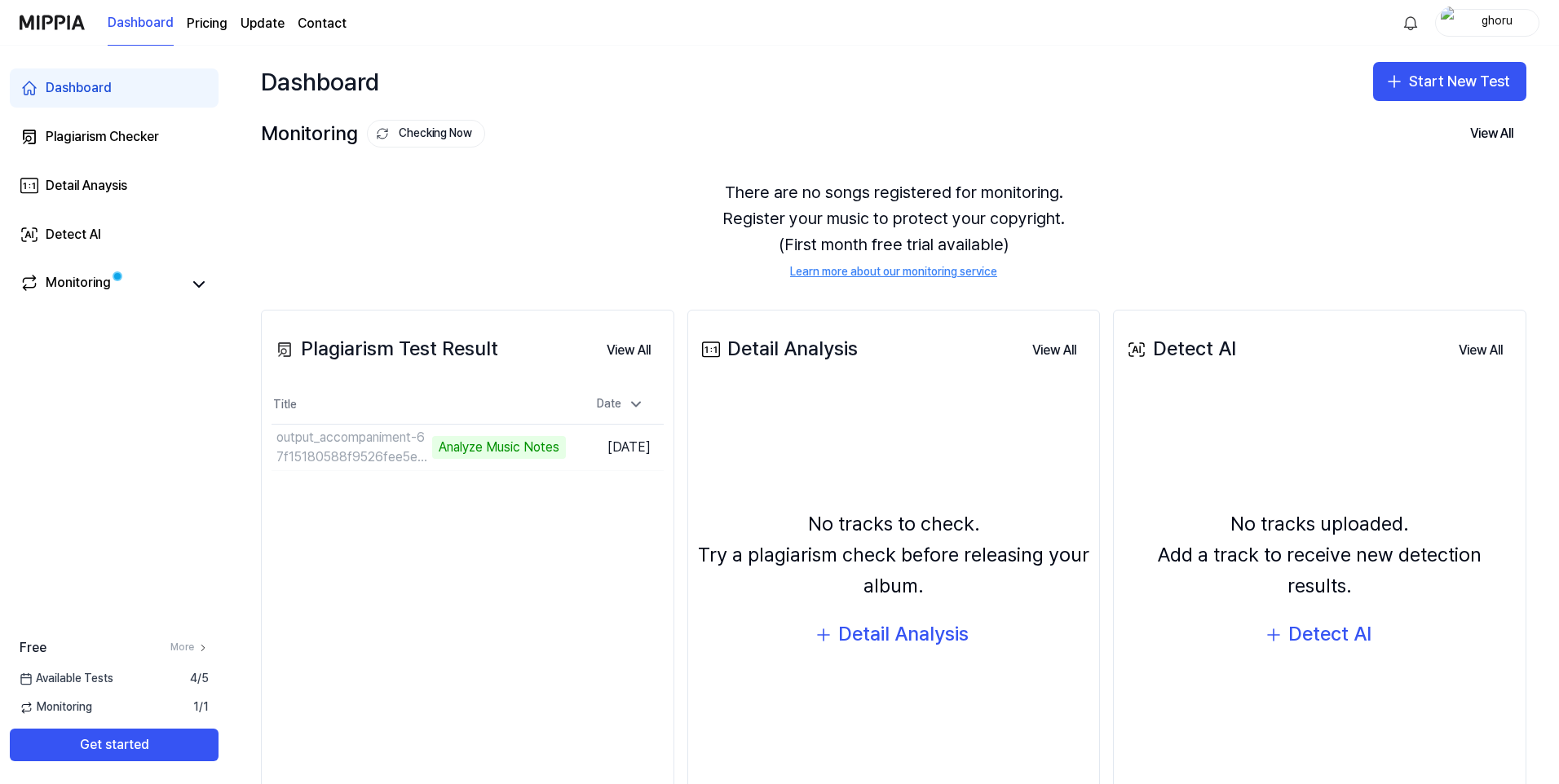
click at [290, 352] on icon at bounding box center [285, 350] width 20 height 20
click at [112, 145] on div "Plagiarism Checker" at bounding box center [102, 137] width 114 height 20
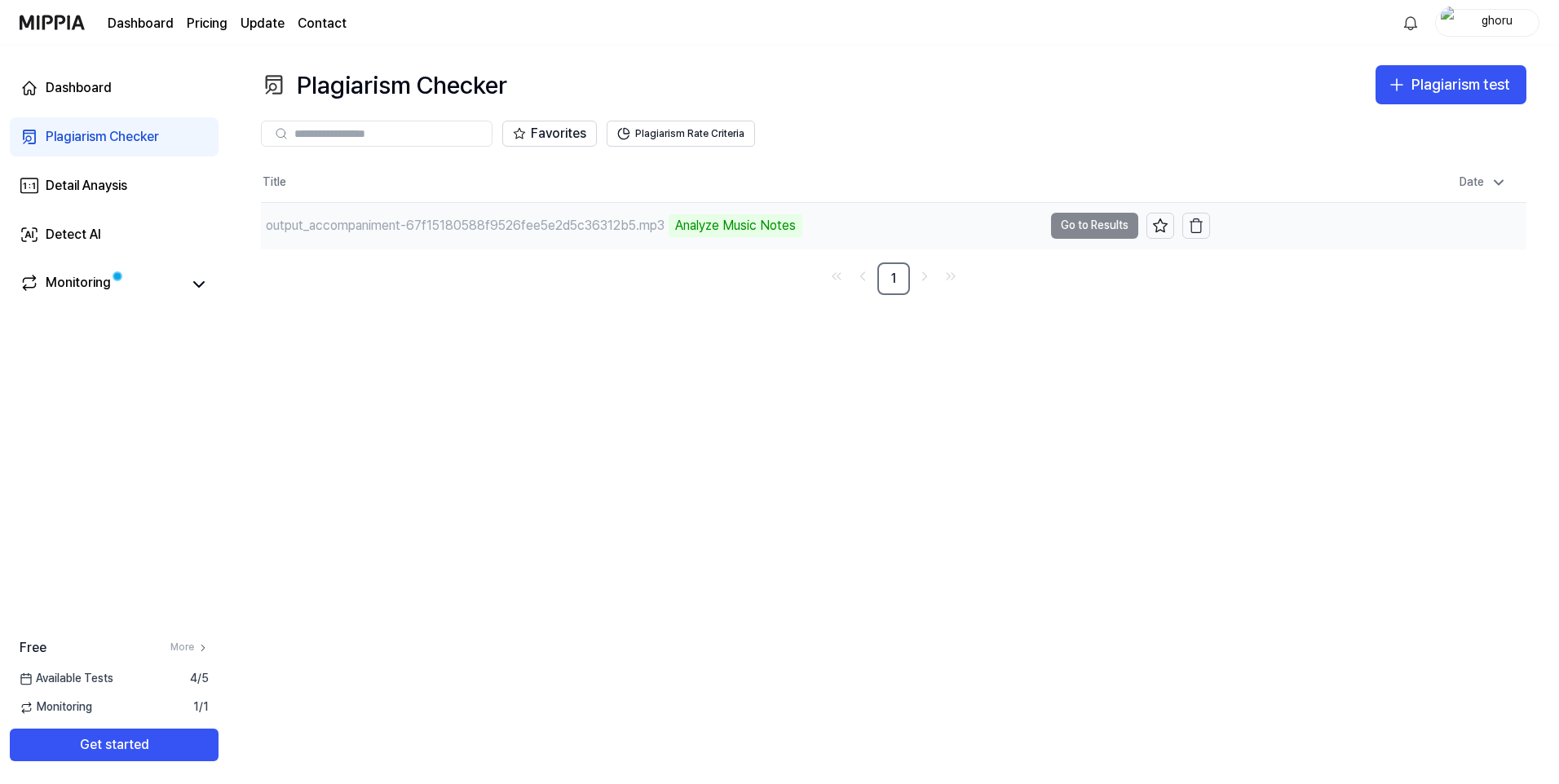
click at [1078, 231] on td "output_accompaniment-67f15180588f9526fee5e2d5c36312b5.mp3 Analyze Music Notes G…" at bounding box center [735, 226] width 949 height 46
click at [736, 233] on div "Analyze Music Notes" at bounding box center [735, 226] width 134 height 23
click at [676, 227] on div "Analyze Music Notes" at bounding box center [735, 226] width 134 height 23
click at [680, 134] on button "Plagiarism Rate Criteria" at bounding box center [680, 133] width 149 height 26
click at [415, 132] on input "text" at bounding box center [388, 134] width 188 height 15
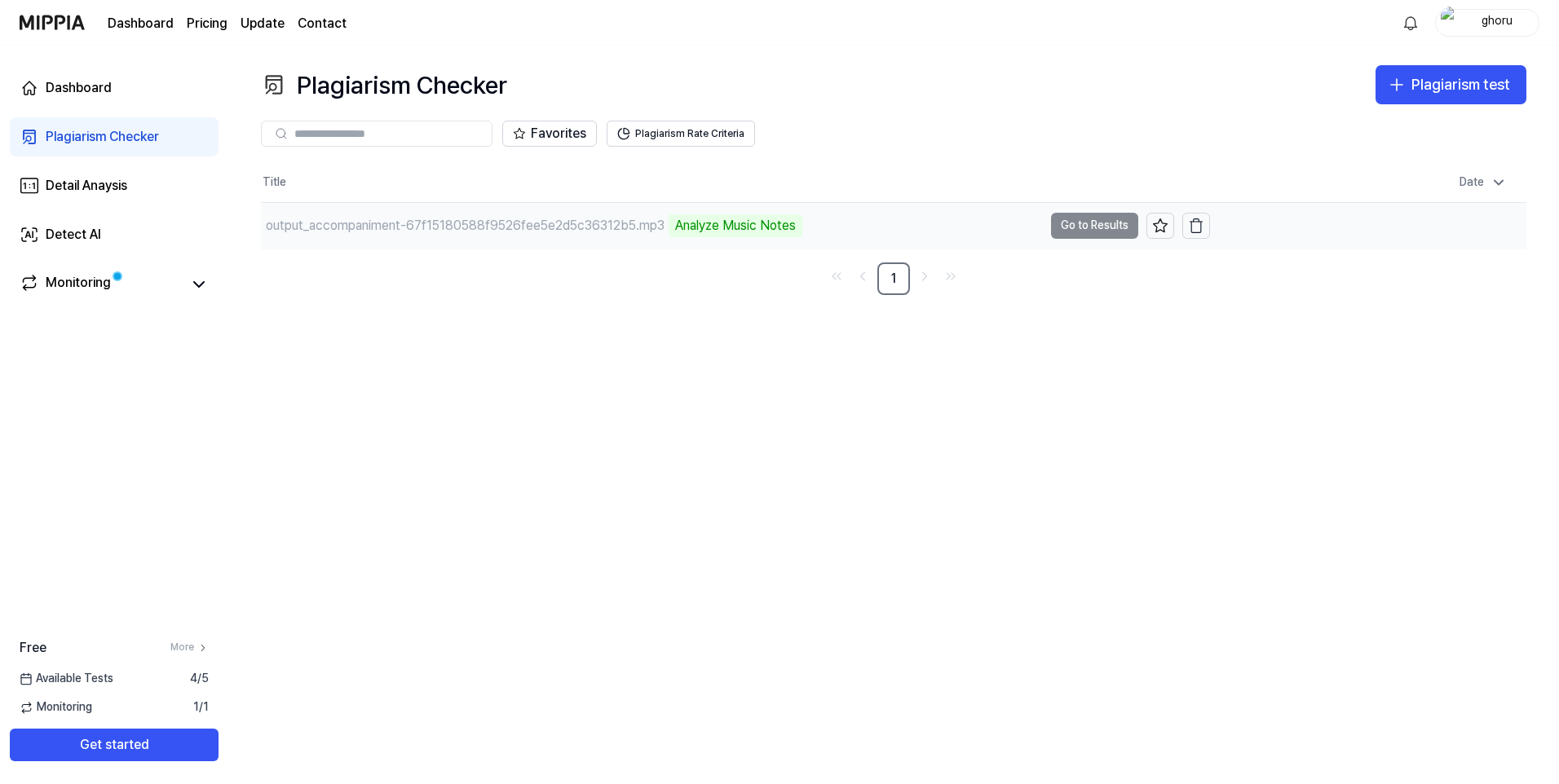
click at [342, 224] on div "output_accompaniment-67f15180588f9526fee5e2d5c36312b5.mp3" at bounding box center [465, 226] width 399 height 20
click at [1111, 222] on td "output_accompaniment-67f15180588f9526fee5e2d5c36312b5.mp3 Analyze Music Notes G…" at bounding box center [735, 226] width 949 height 46
click at [1423, 88] on div "Plagiarism test" at bounding box center [1460, 85] width 99 height 23
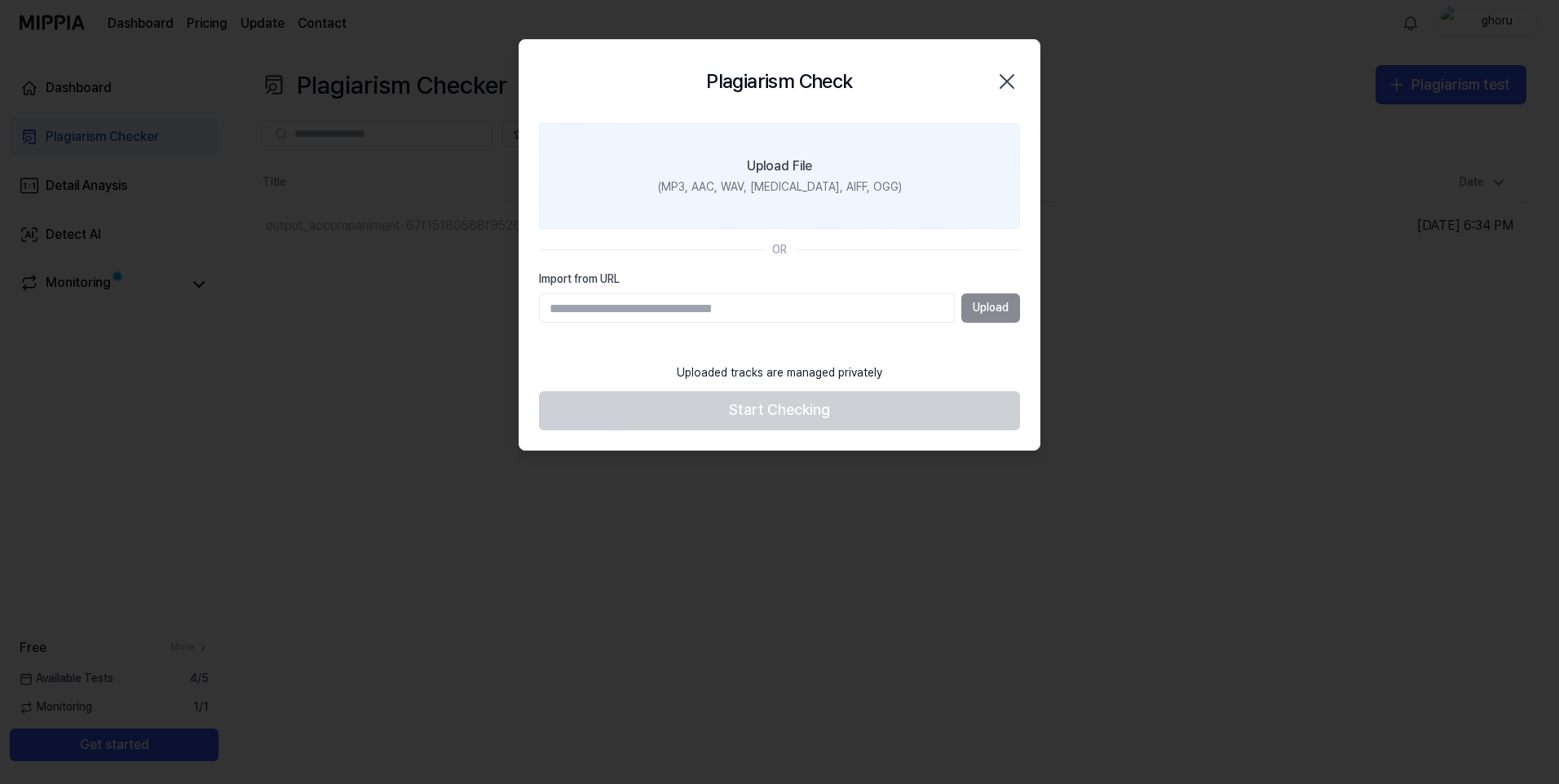
click at [788, 166] on div "Upload File" at bounding box center [779, 167] width 66 height 20
click at [0, 0] on input "Upload File (MP3, AAC, WAV, [MEDICAL_DATA], AIFF, OGG)" at bounding box center [0, 0] width 0 height 0
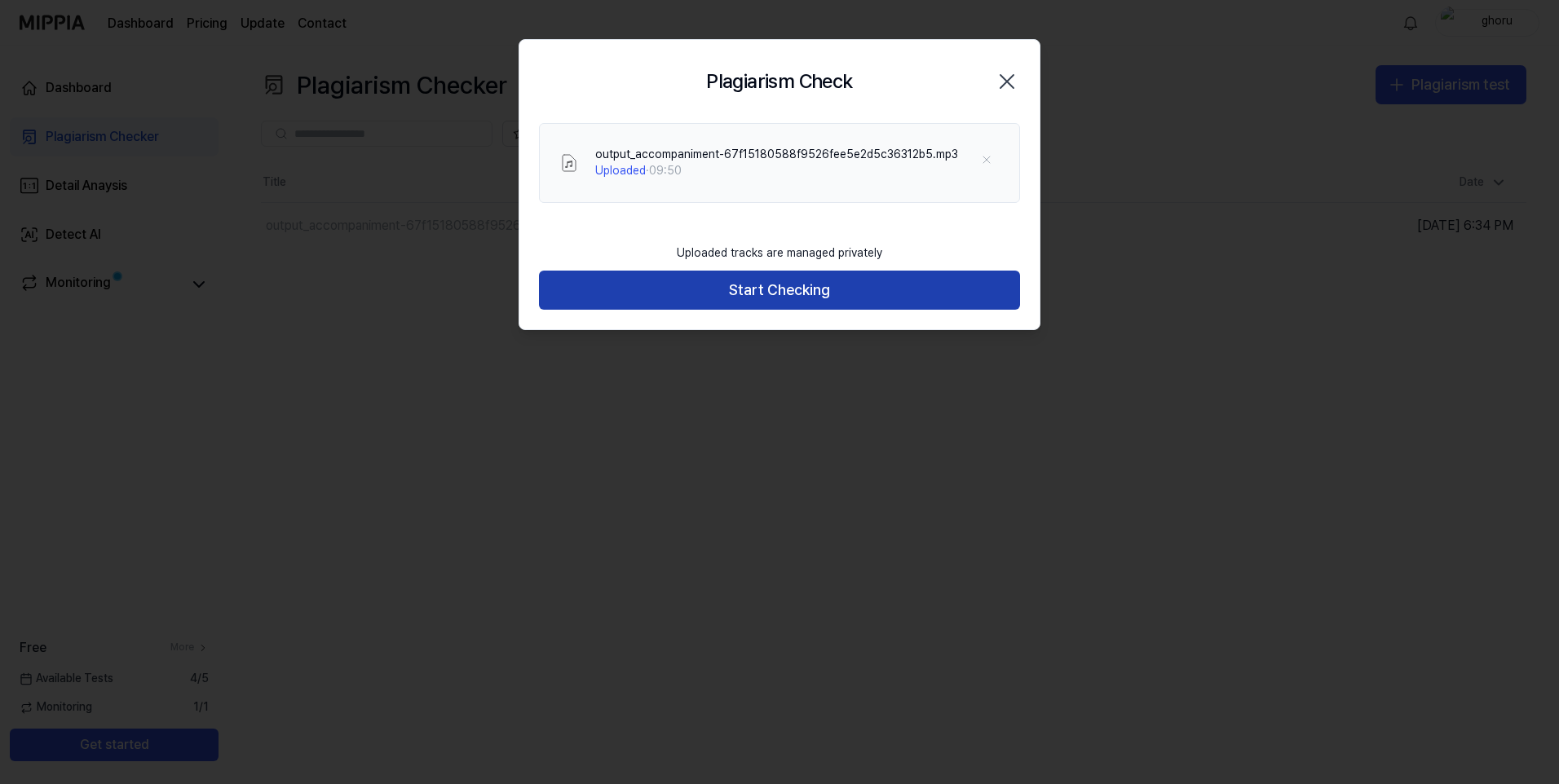
click at [762, 295] on button "Start Checking" at bounding box center [780, 290] width 481 height 39
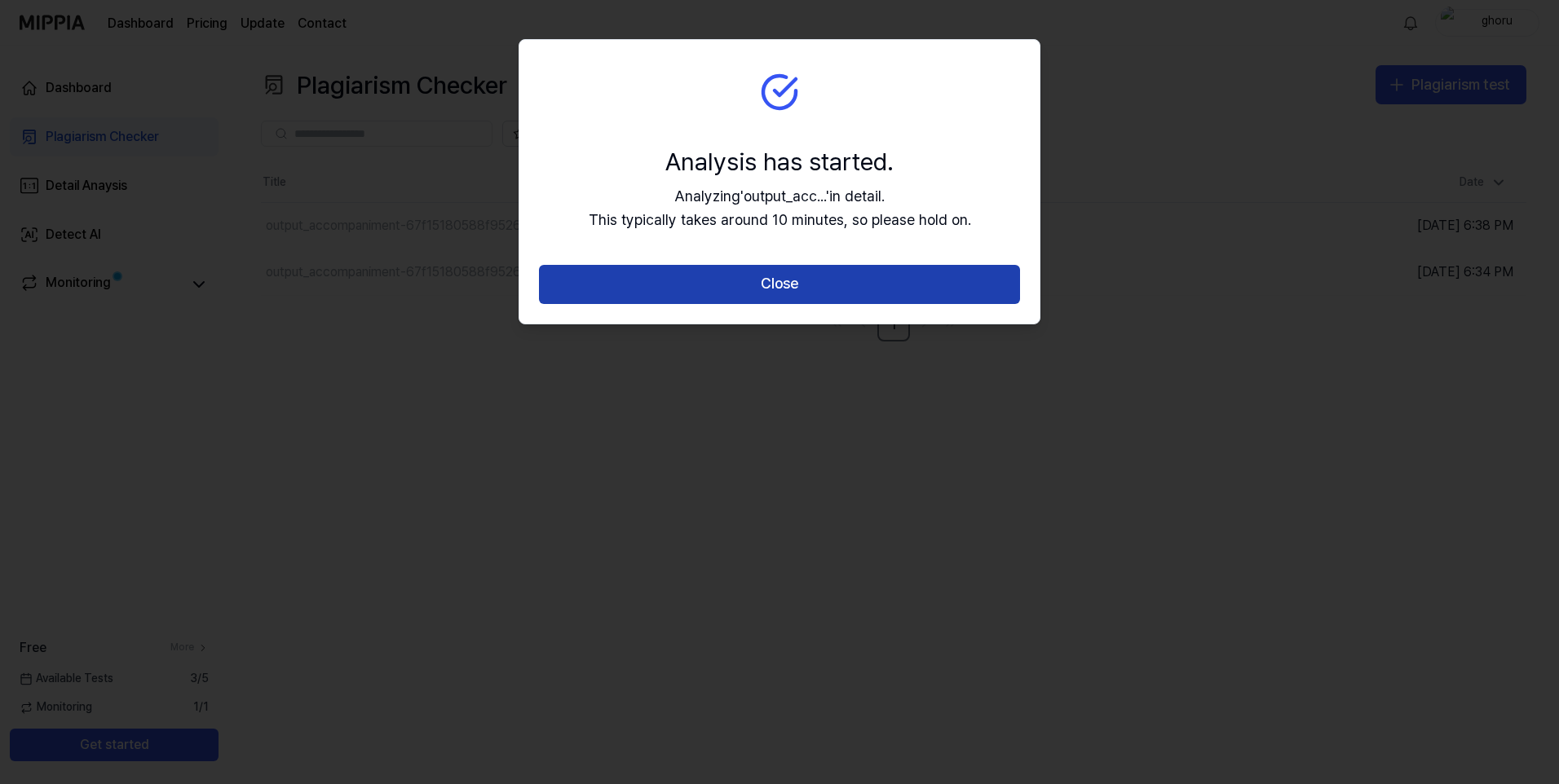
click at [826, 290] on button "Close" at bounding box center [780, 284] width 481 height 39
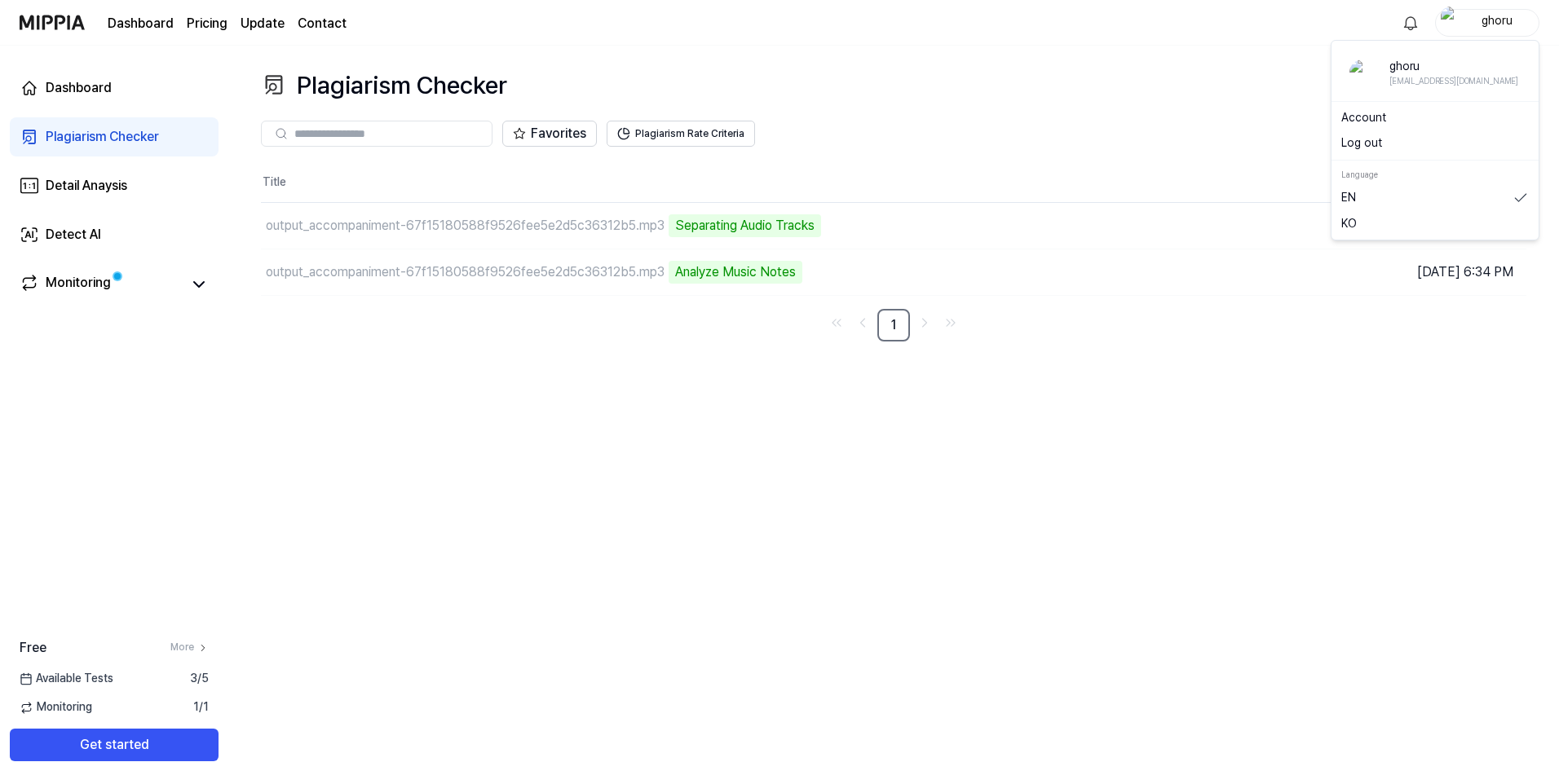
click at [1518, 23] on div "ghoru" at bounding box center [1497, 22] width 64 height 18
click at [1397, 140] on button "Log out" at bounding box center [1435, 144] width 188 height 17
